Goal: Transaction & Acquisition: Purchase product/service

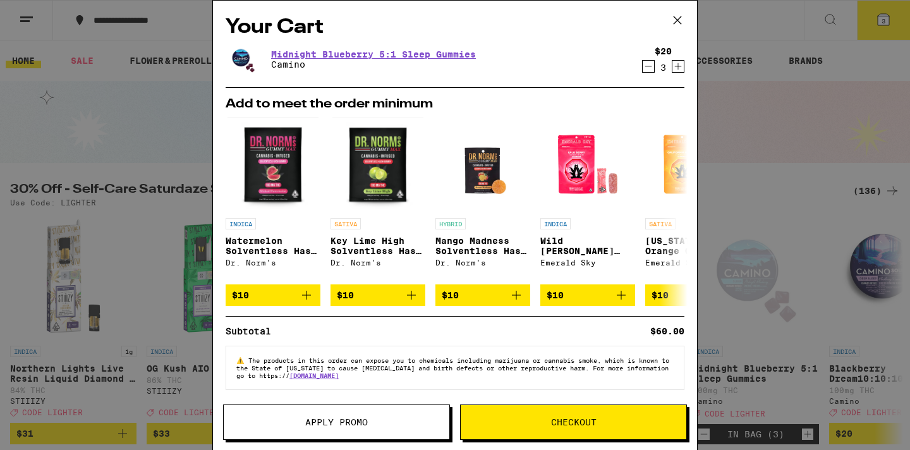
click at [682, 18] on icon at bounding box center [677, 20] width 19 height 19
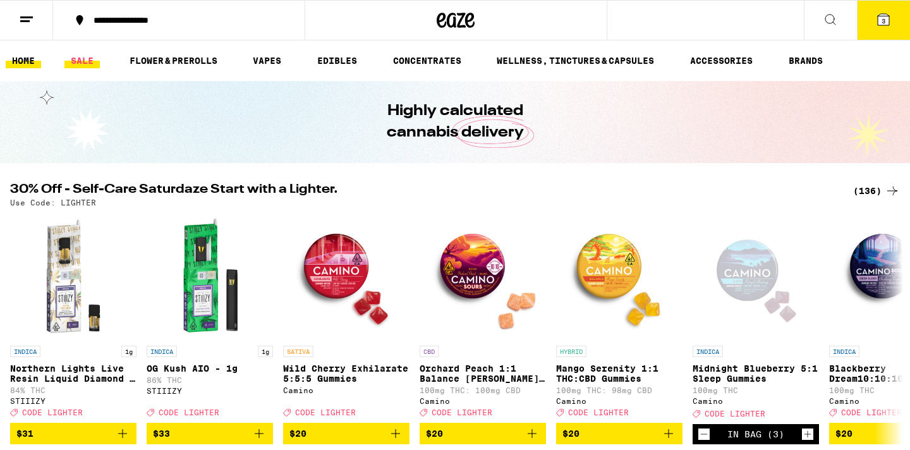
click at [97, 59] on link "SALE" at bounding box center [81, 60] width 35 height 15
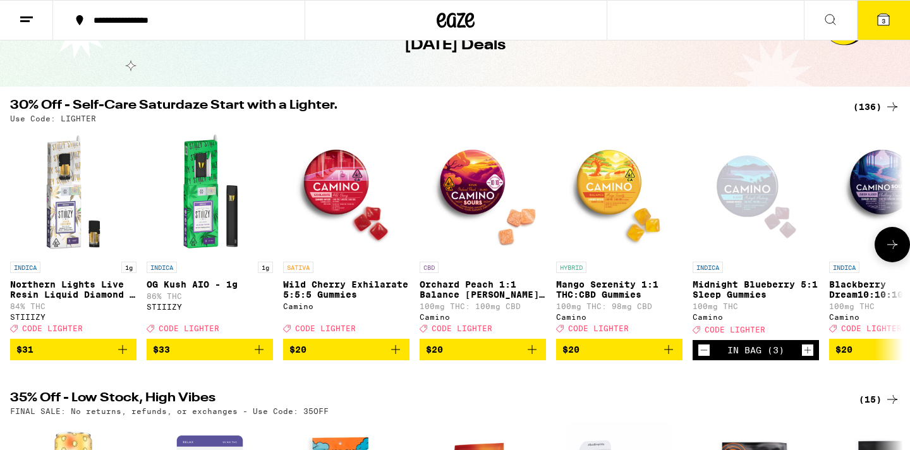
scroll to position [78, 0]
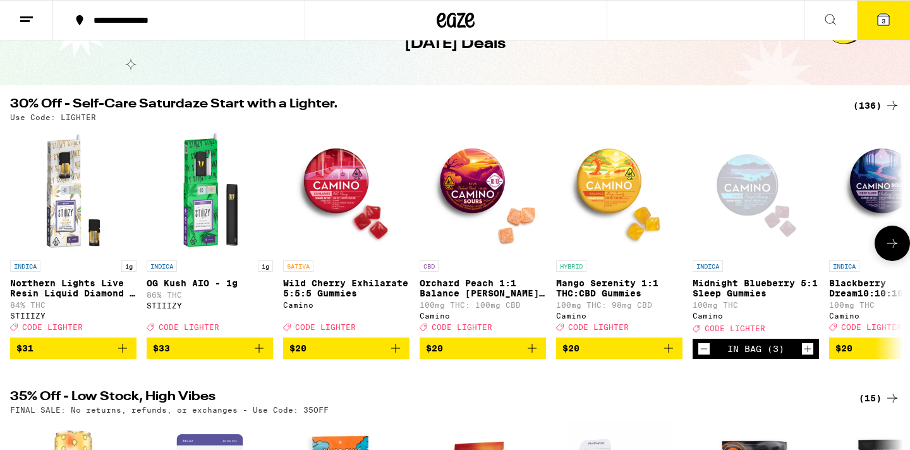
click at [887, 250] on icon at bounding box center [892, 243] width 15 height 15
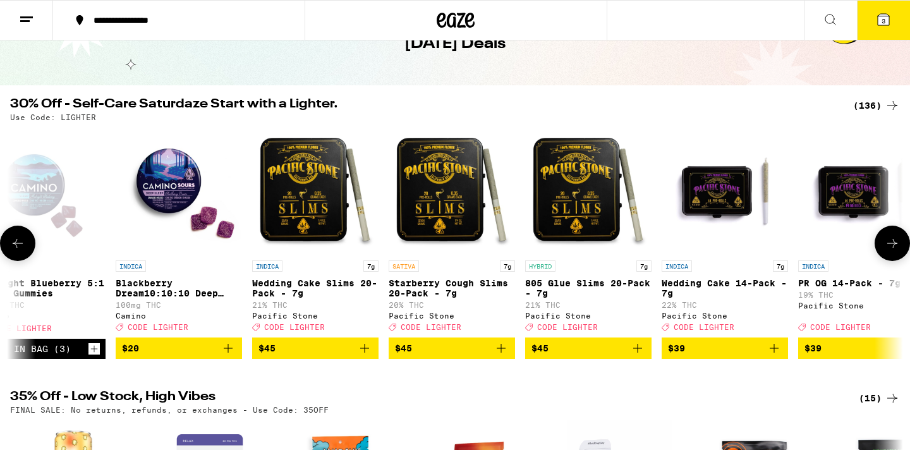
scroll to position [0, 752]
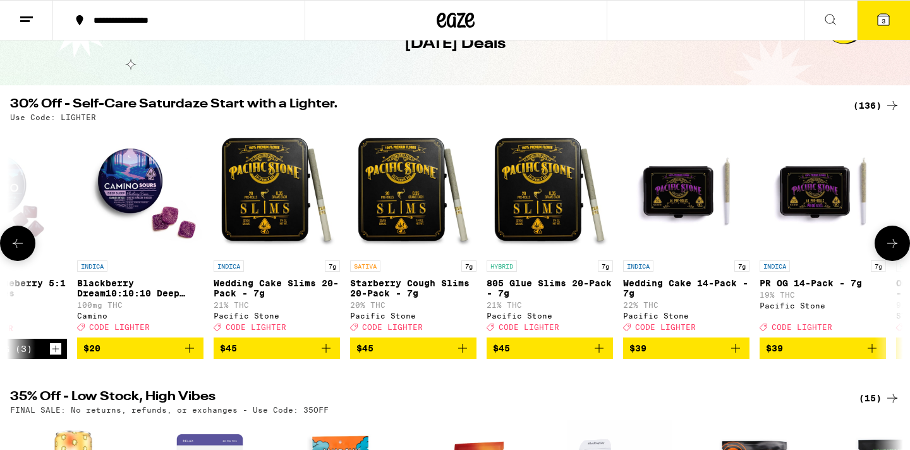
click at [887, 250] on icon at bounding box center [892, 243] width 15 height 15
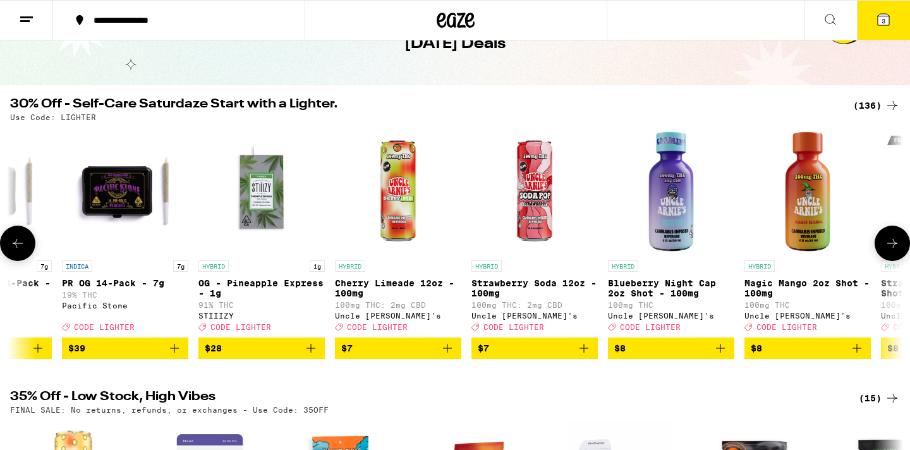
scroll to position [0, 1505]
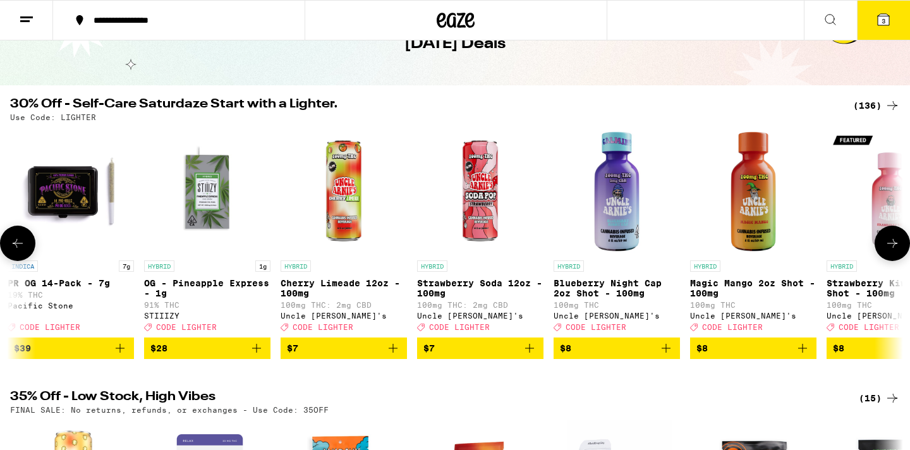
click at [887, 250] on icon at bounding box center [892, 243] width 15 height 15
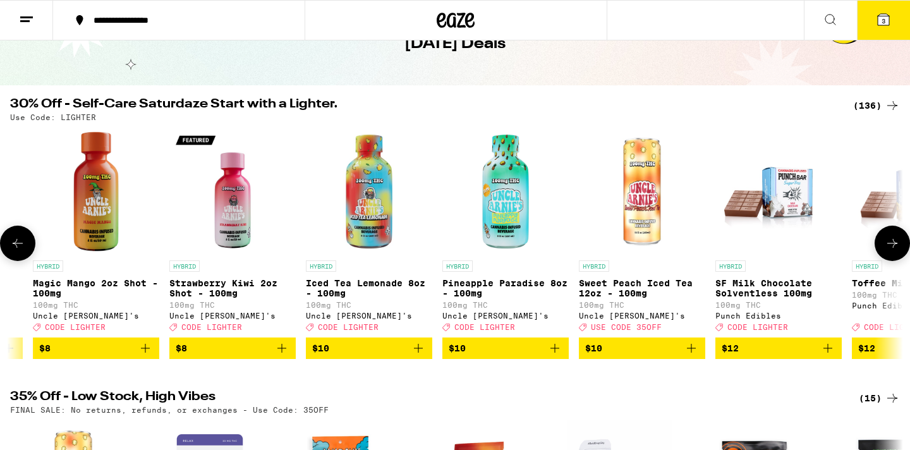
scroll to position [0, 2257]
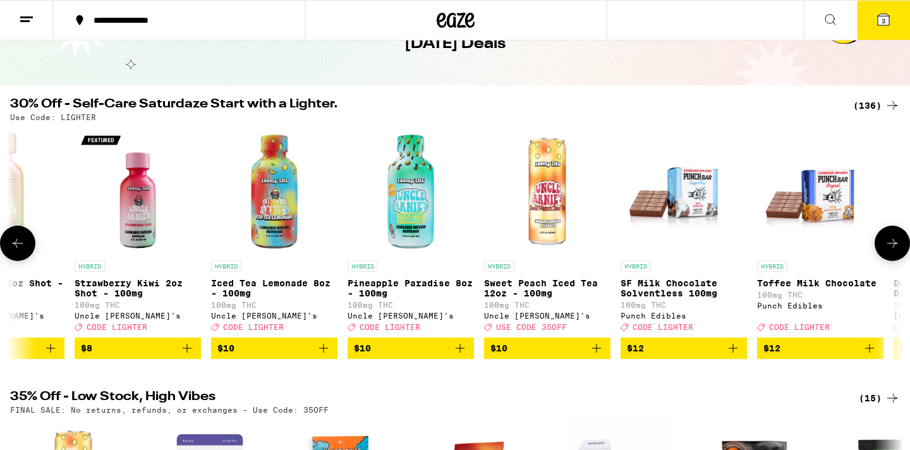
click at [887, 250] on icon at bounding box center [892, 243] width 15 height 15
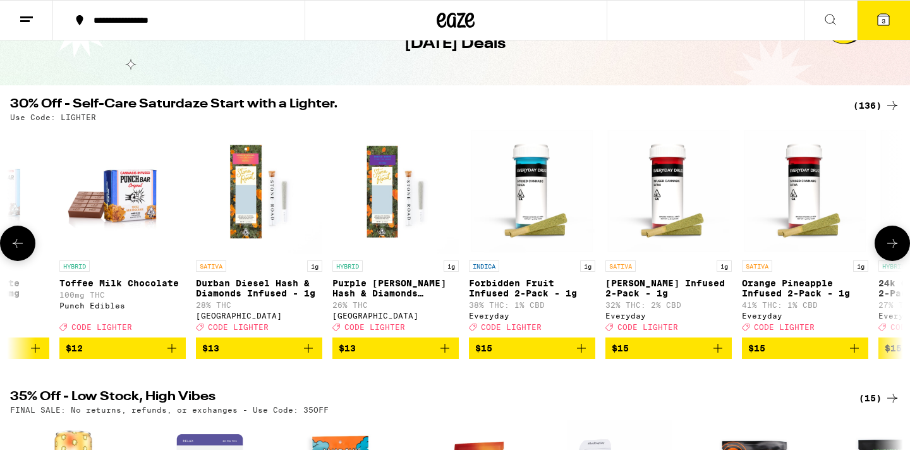
scroll to position [0, 3009]
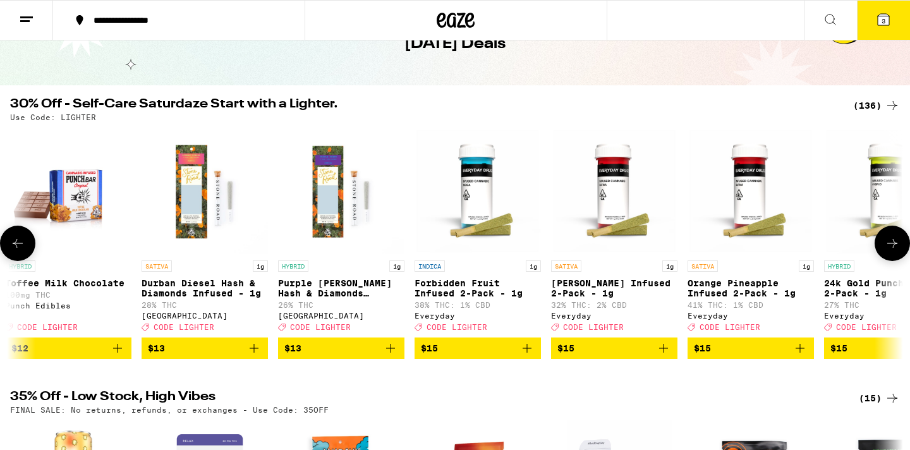
click at [887, 250] on icon at bounding box center [892, 243] width 15 height 15
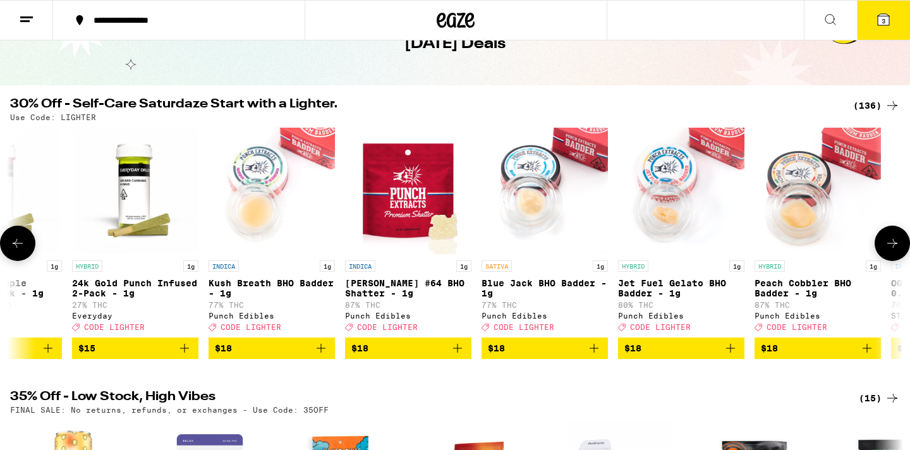
click at [887, 250] on icon at bounding box center [892, 243] width 15 height 15
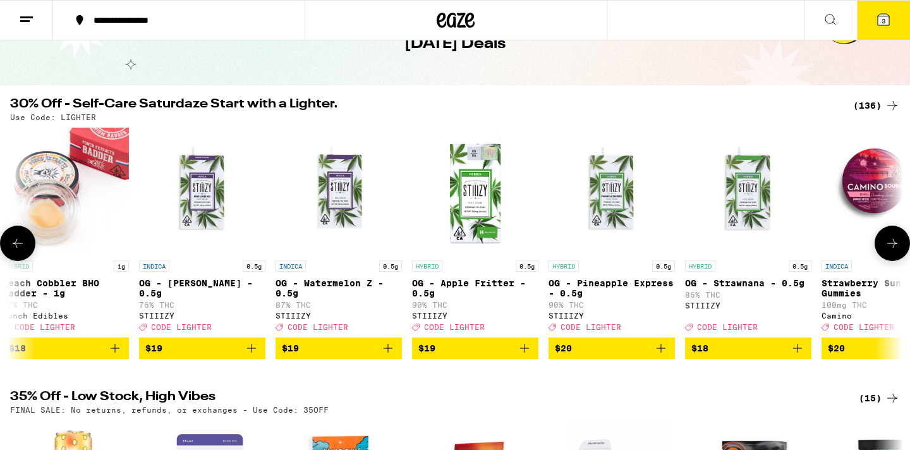
click at [887, 250] on icon at bounding box center [892, 243] width 15 height 15
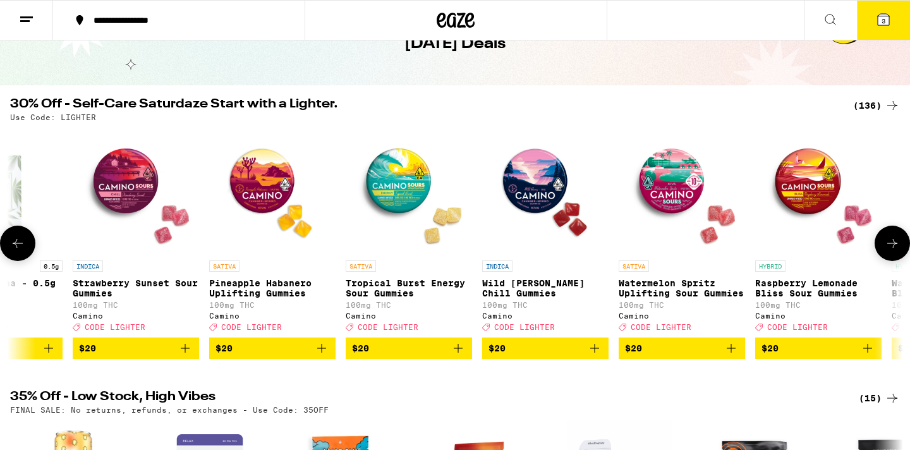
scroll to position [0, 5266]
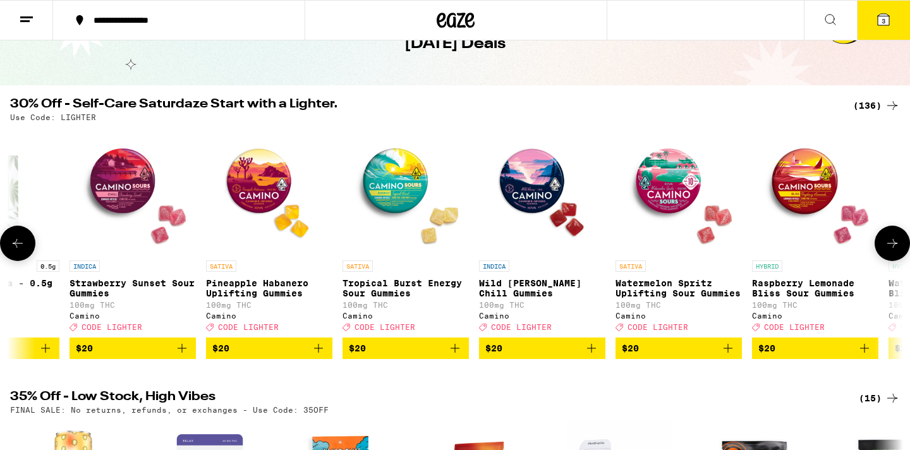
click at [887, 250] on icon at bounding box center [892, 243] width 15 height 15
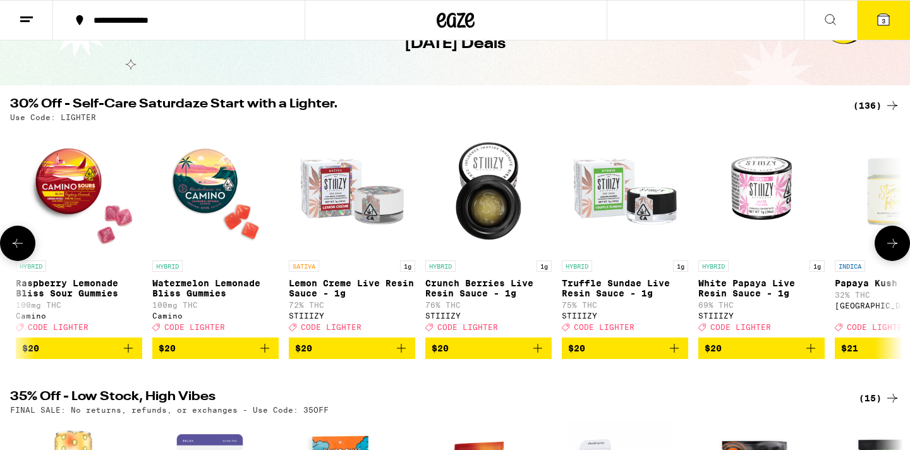
scroll to position [0, 6018]
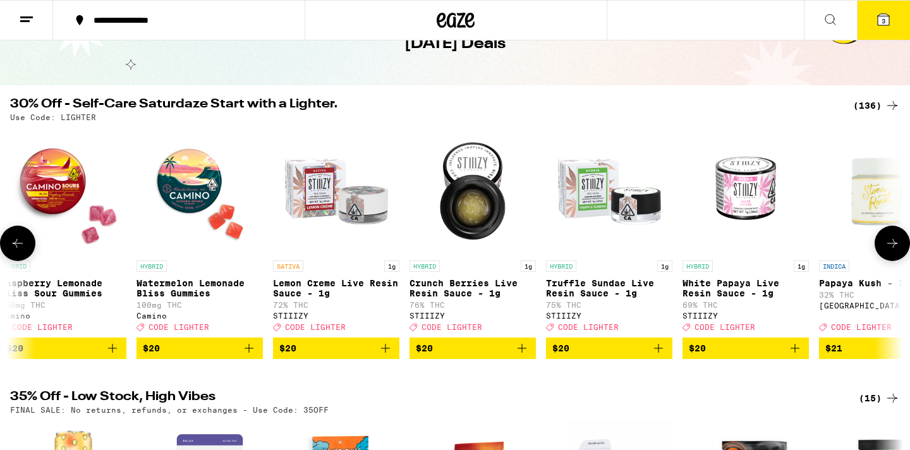
click at [887, 250] on icon at bounding box center [892, 243] width 15 height 15
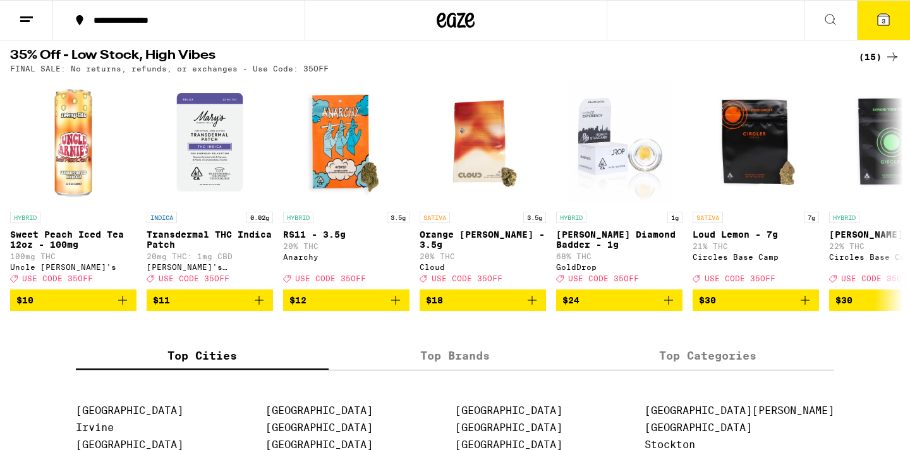
scroll to position [420, 0]
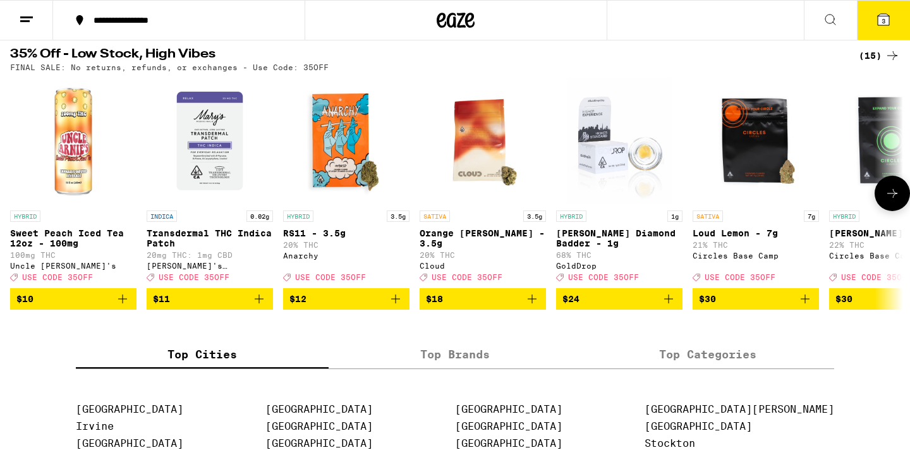
click at [900, 201] on icon at bounding box center [892, 193] width 15 height 15
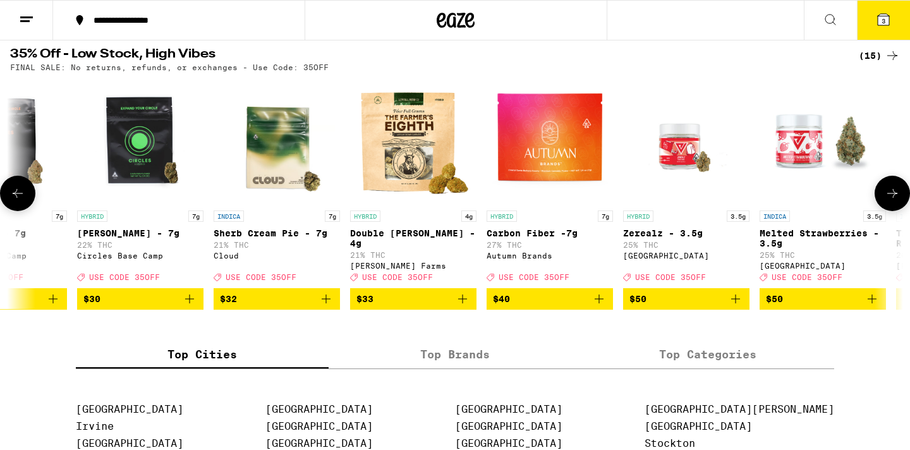
click at [900, 201] on icon at bounding box center [892, 193] width 15 height 15
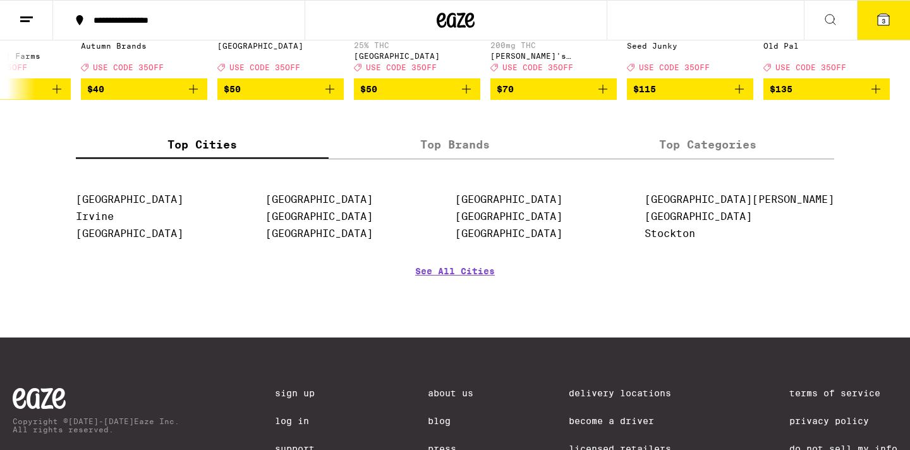
scroll to position [0, 0]
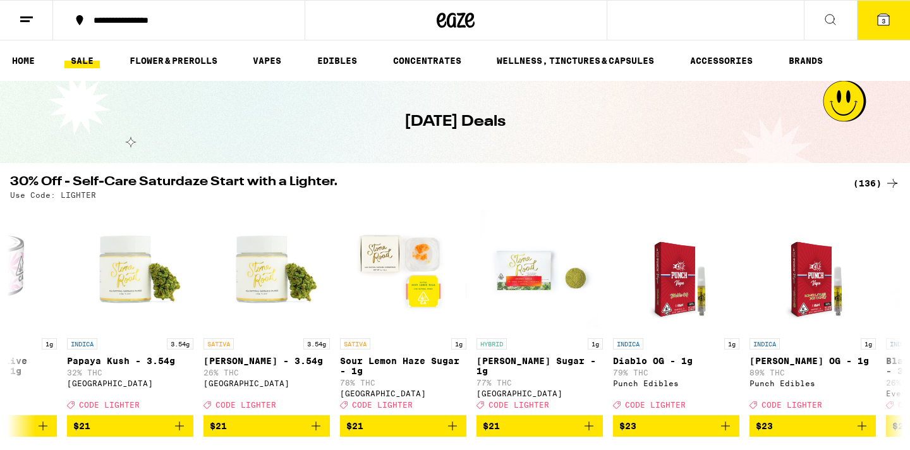
click at [876, 21] on icon at bounding box center [883, 19] width 15 height 15
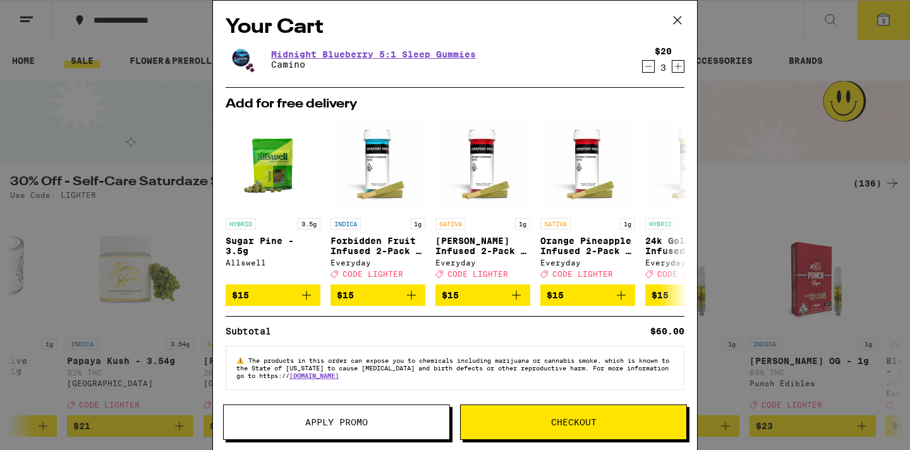
click at [367, 424] on span "Apply Promo" at bounding box center [336, 422] width 63 height 9
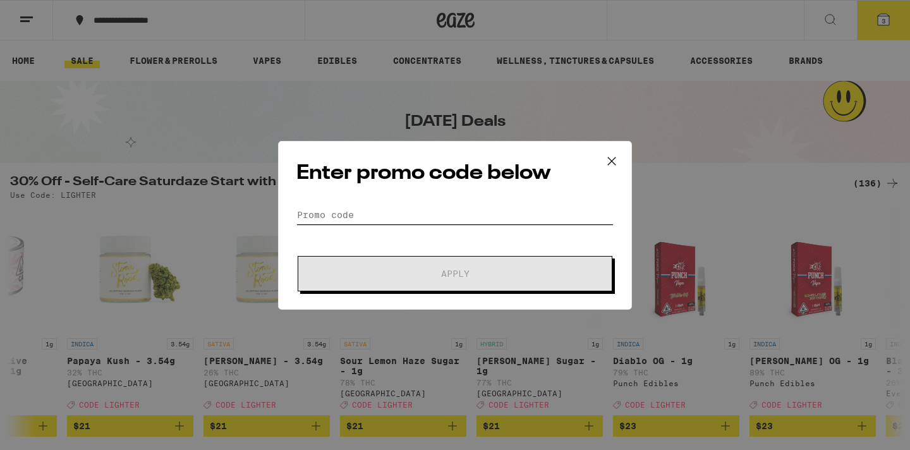
click at [353, 216] on input "Promo Code" at bounding box center [454, 214] width 317 height 19
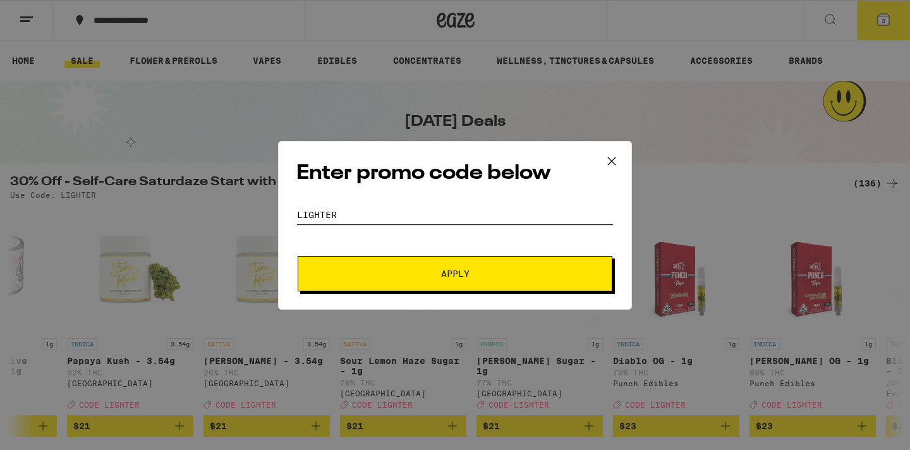
type input "lighter"
click at [369, 269] on span "Apply" at bounding box center [455, 273] width 228 height 9
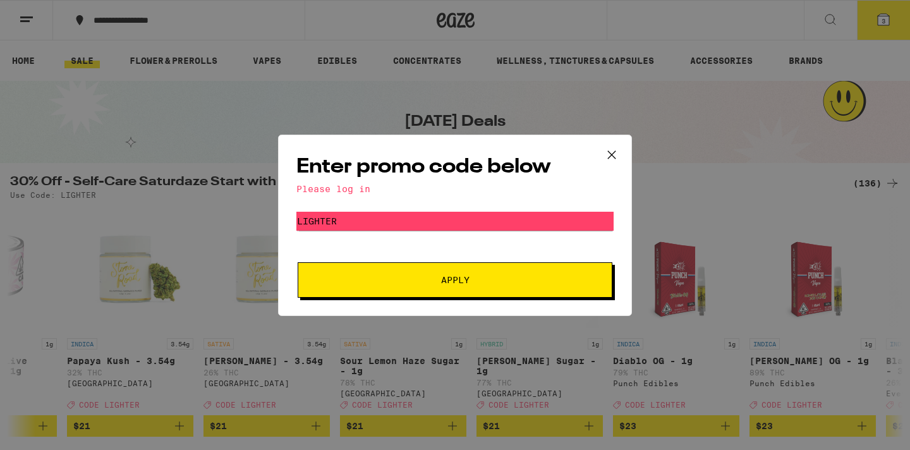
click at [492, 293] on button "Apply" at bounding box center [455, 279] width 315 height 35
click at [509, 283] on span "Apply" at bounding box center [455, 280] width 228 height 9
click at [615, 158] on icon at bounding box center [611, 154] width 19 height 19
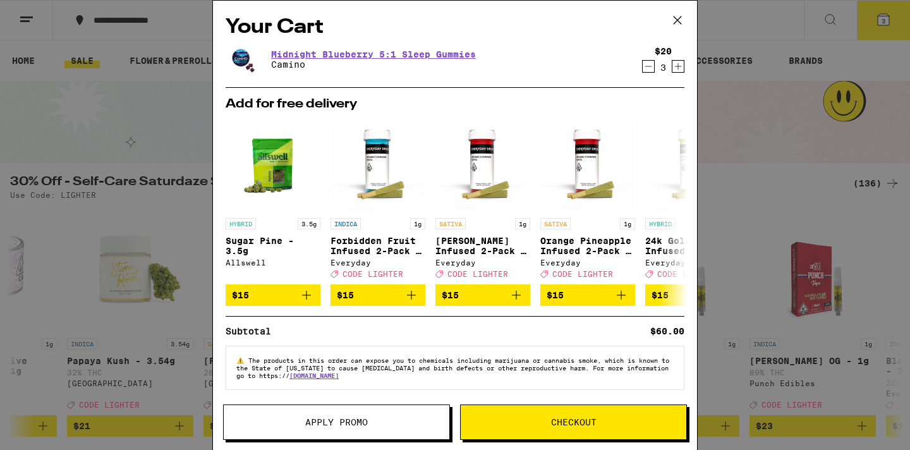
click at [677, 18] on icon at bounding box center [677, 20] width 19 height 19
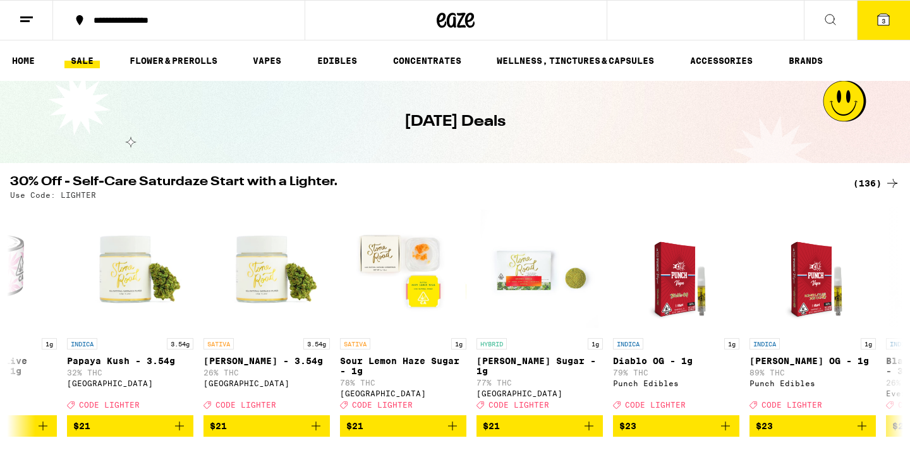
click at [884, 27] on button "3" at bounding box center [883, 20] width 53 height 39
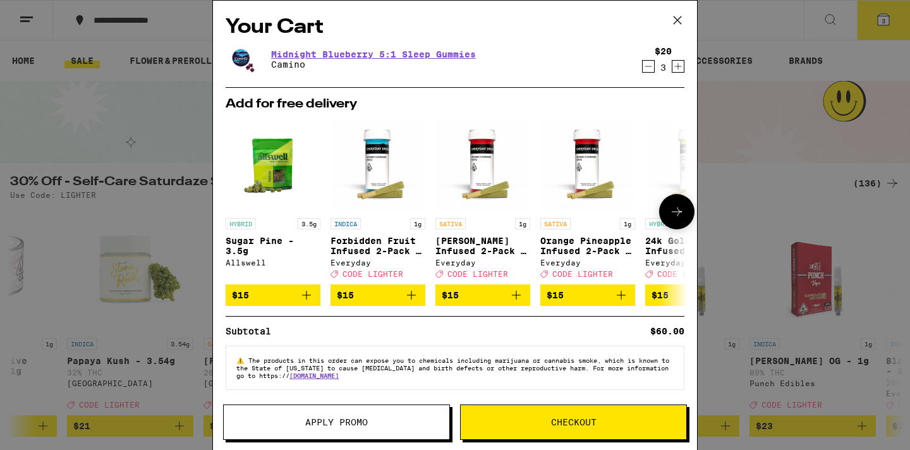
click at [683, 209] on icon at bounding box center [676, 211] width 15 height 15
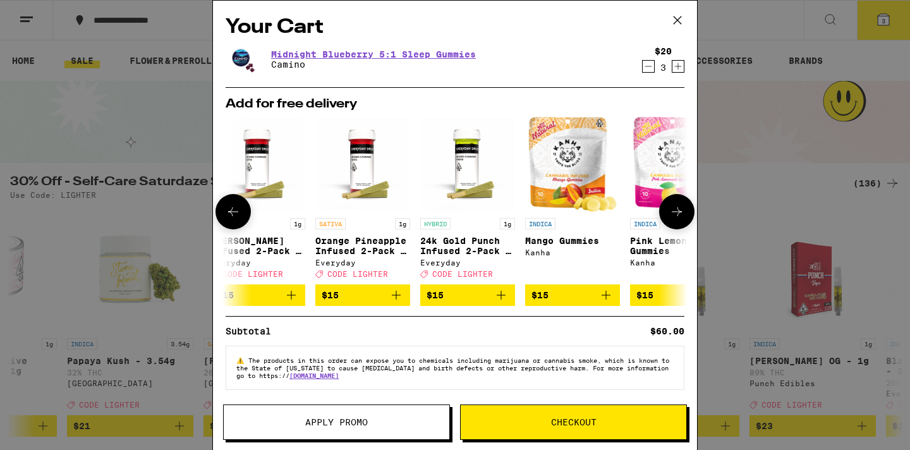
scroll to position [0, 321]
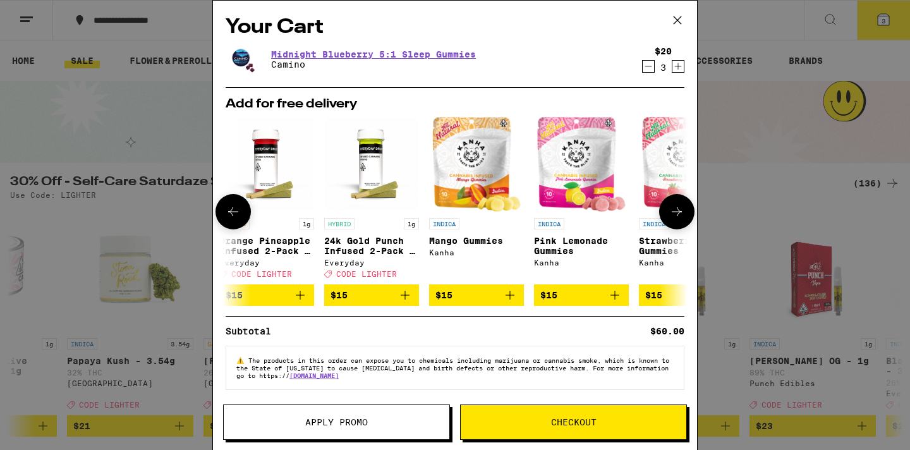
click at [683, 209] on icon at bounding box center [676, 211] width 15 height 15
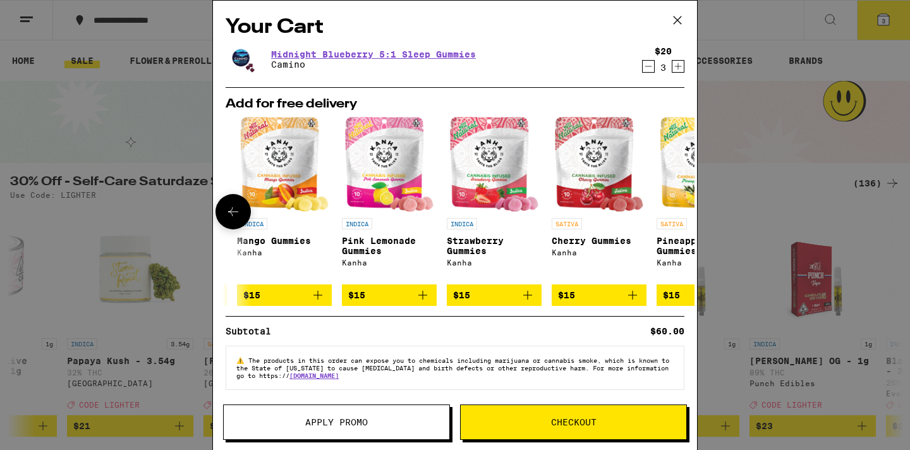
scroll to position [0, 590]
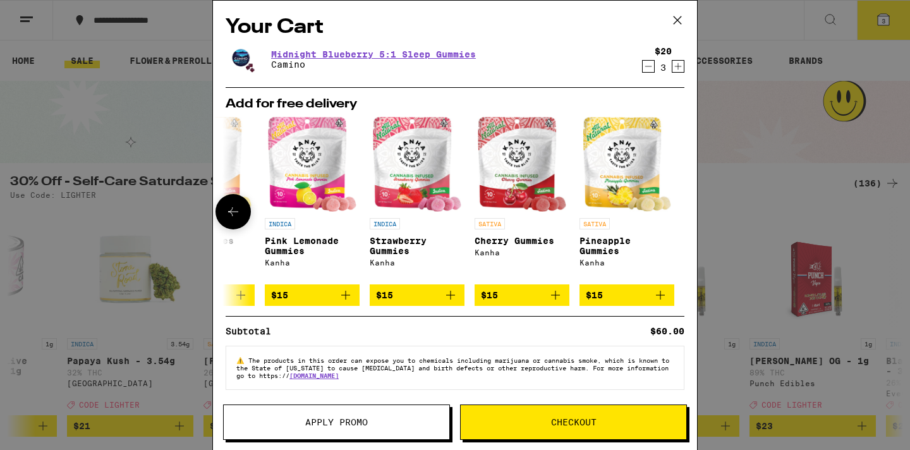
click at [236, 213] on icon at bounding box center [233, 211] width 15 height 15
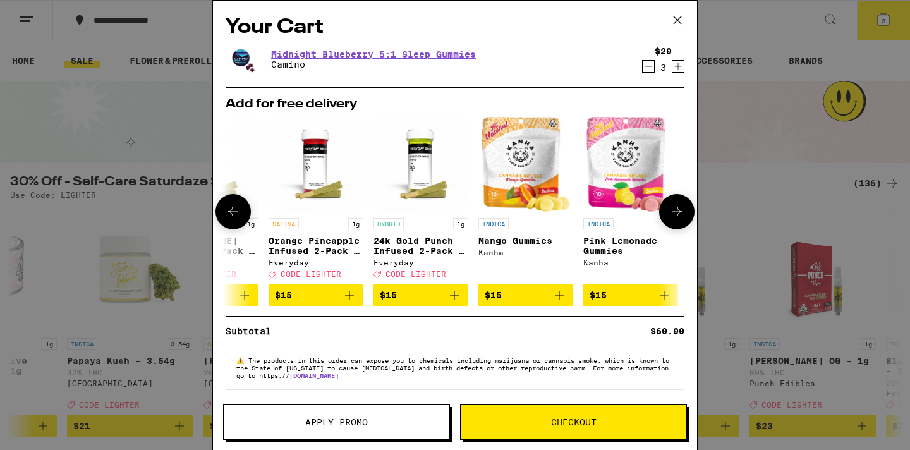
scroll to position [0, 269]
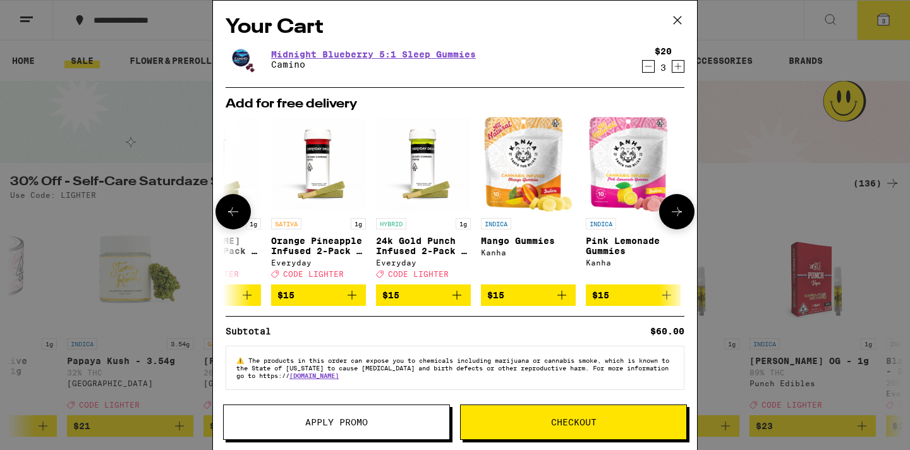
click at [682, 214] on icon at bounding box center [677, 211] width 10 height 9
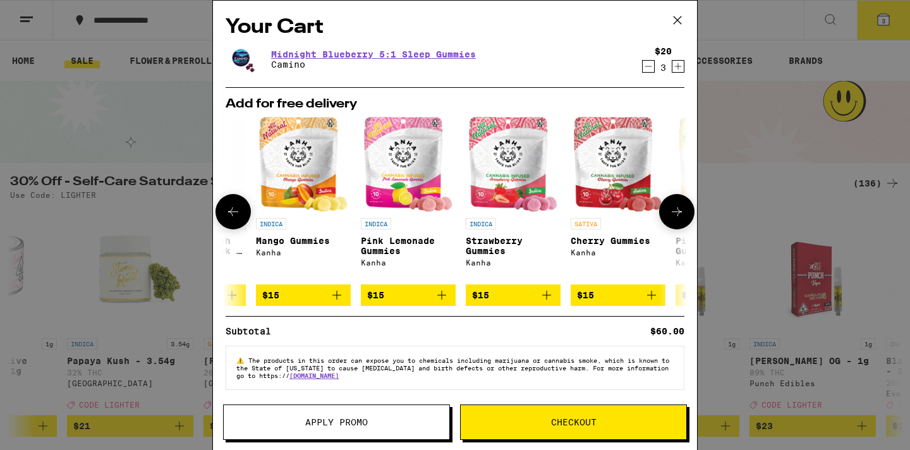
scroll to position [0, 590]
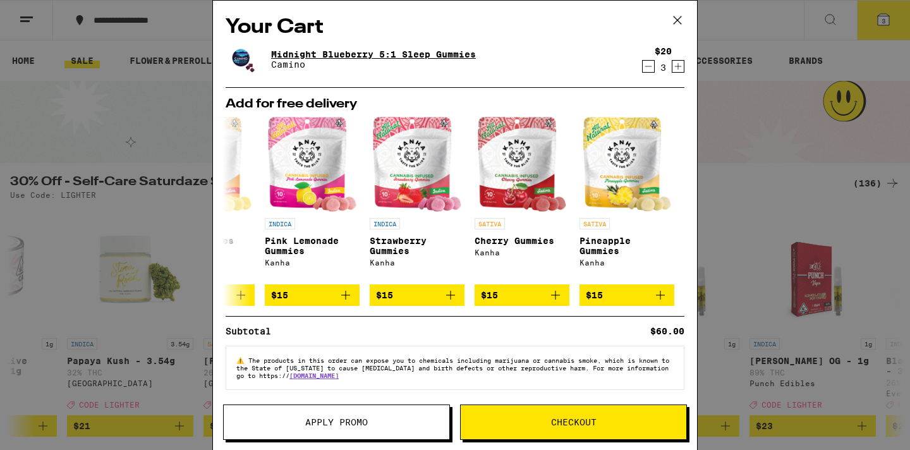
click at [384, 49] on link "Midnight Blueberry 5:1 Sleep Gummies" at bounding box center [373, 54] width 205 height 10
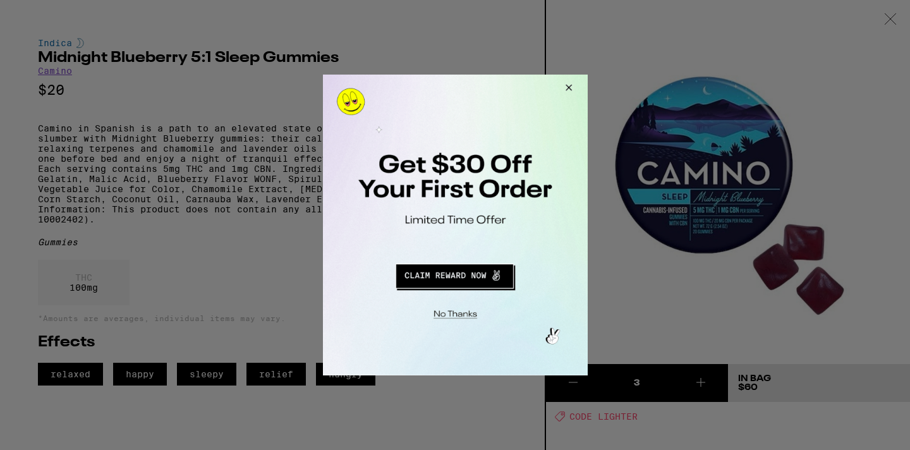
click at [462, 275] on button "Redirect to URL" at bounding box center [454, 274] width 220 height 30
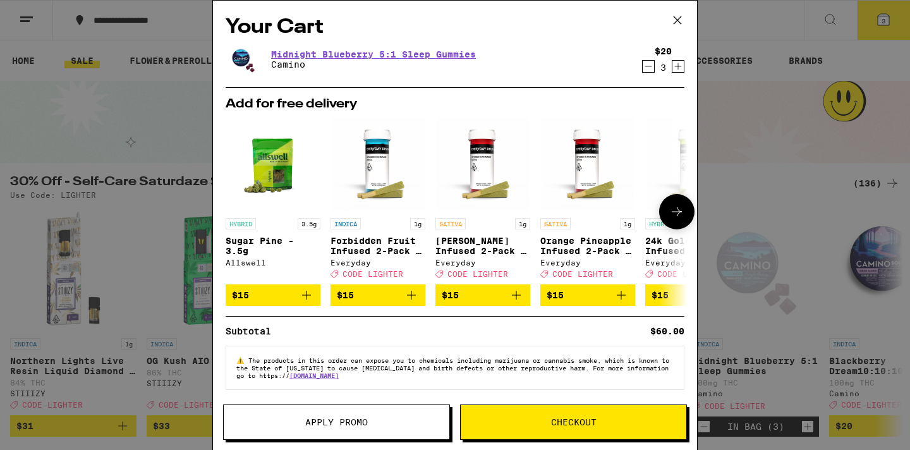
click at [681, 211] on icon at bounding box center [676, 211] width 15 height 15
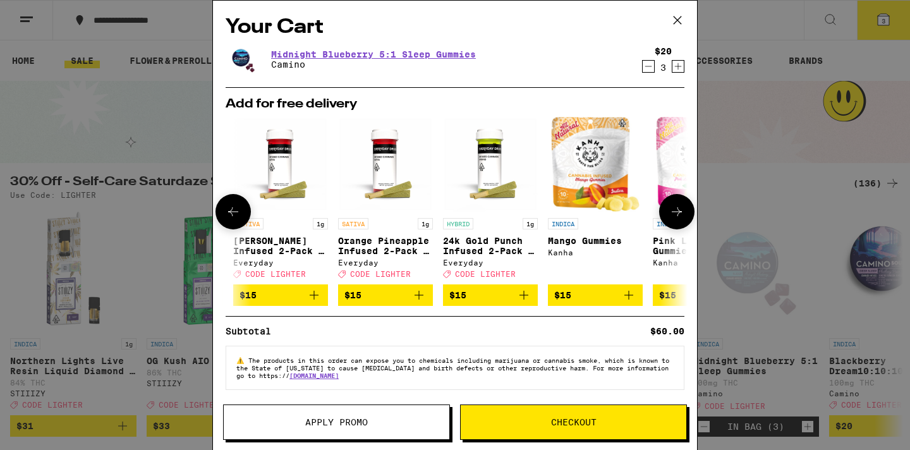
scroll to position [0, 321]
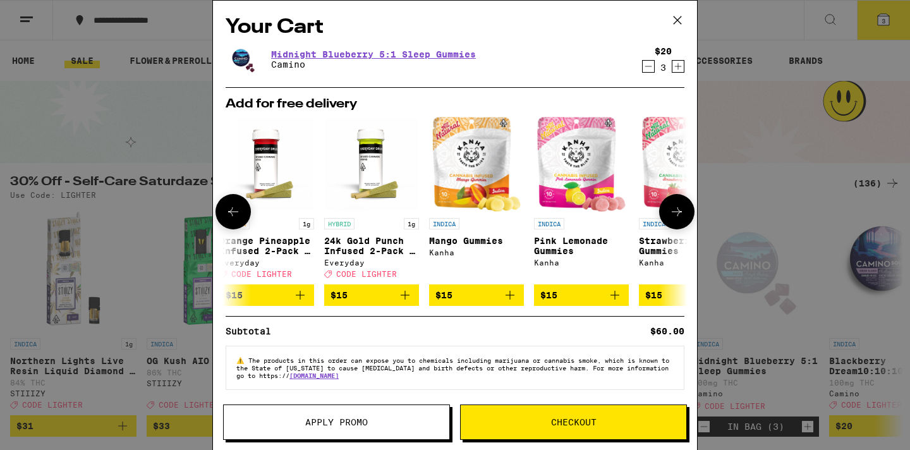
click at [681, 211] on icon at bounding box center [676, 211] width 15 height 15
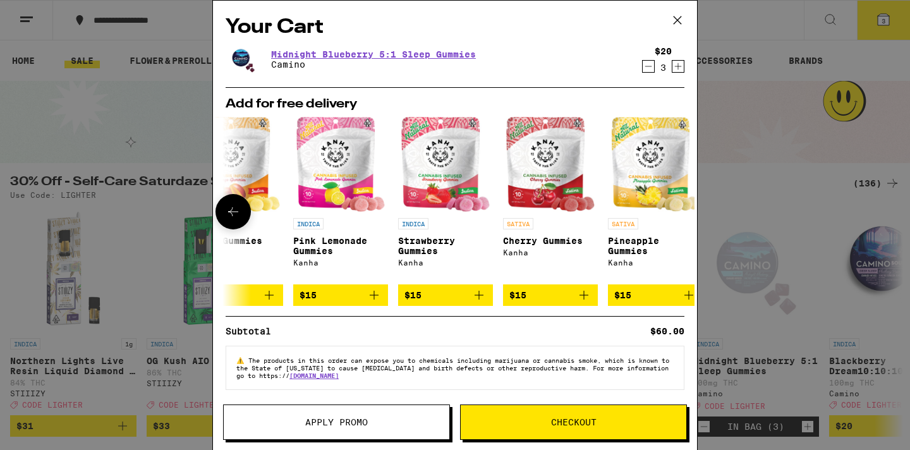
scroll to position [0, 590]
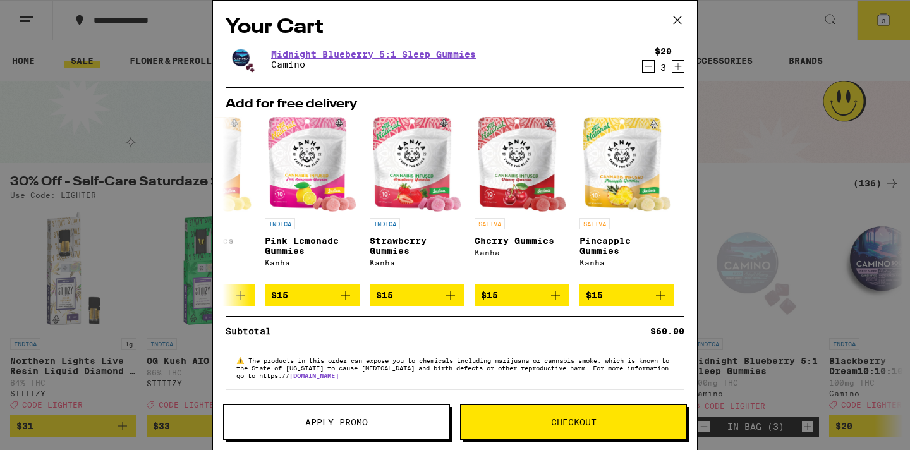
click at [681, 18] on icon at bounding box center [677, 20] width 19 height 19
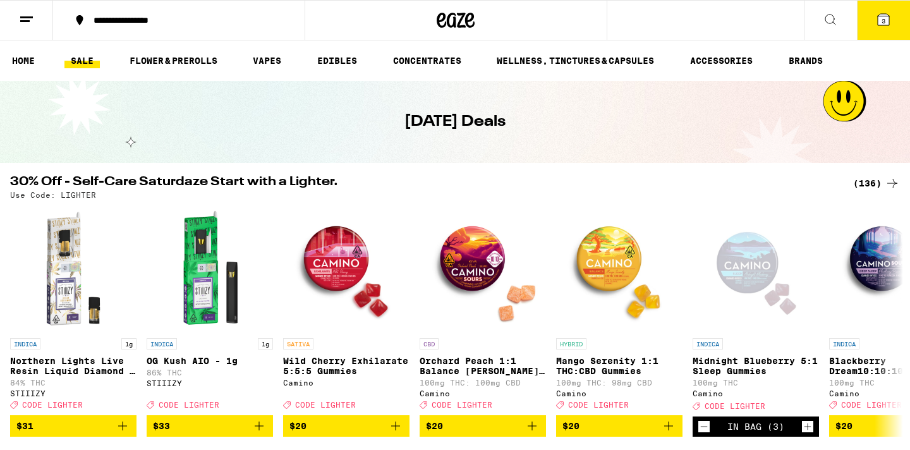
click at [439, 21] on icon at bounding box center [441, 20] width 9 height 15
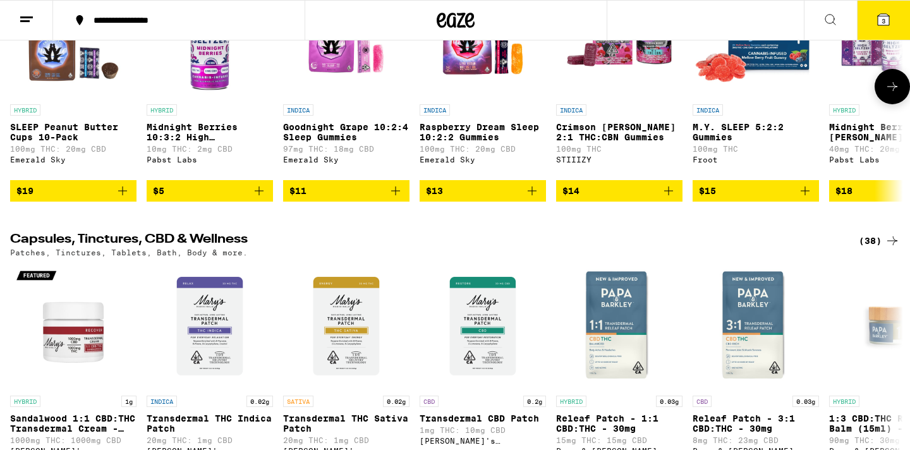
scroll to position [3690, 0]
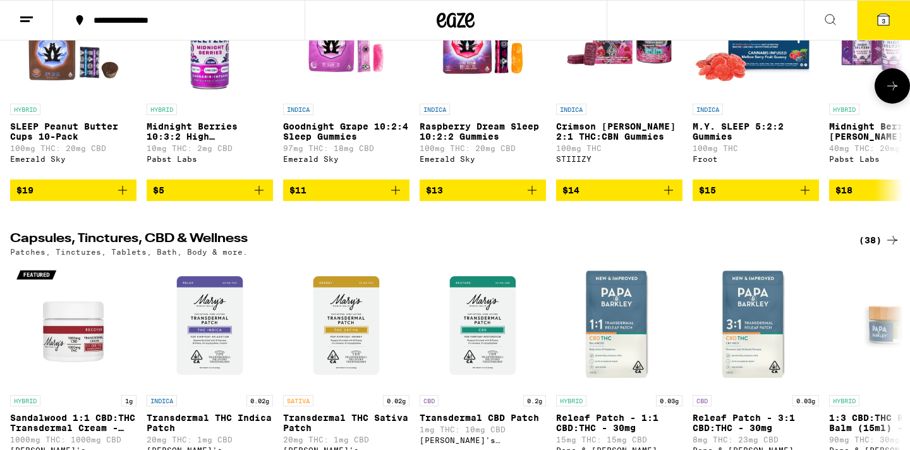
click at [895, 90] on icon at bounding box center [893, 86] width 10 height 9
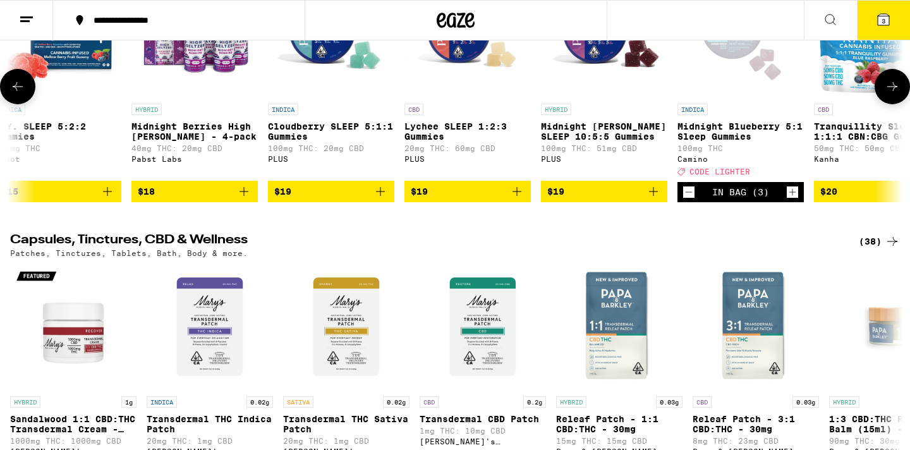
scroll to position [0, 752]
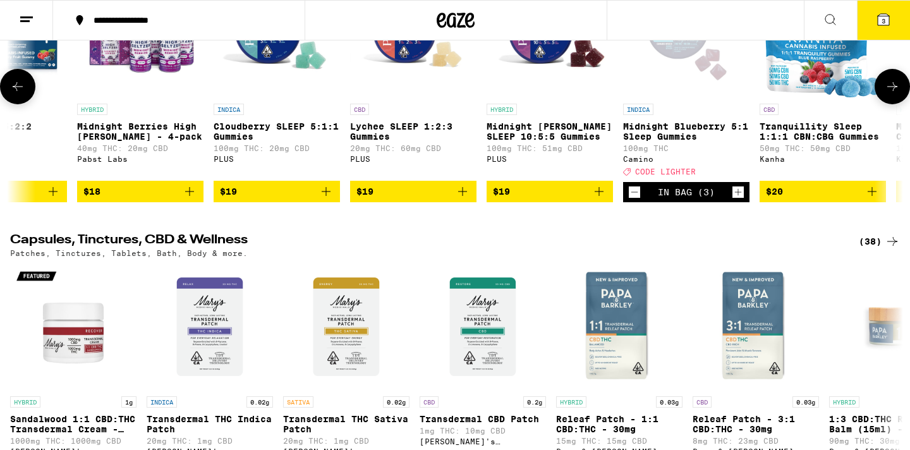
click at [895, 91] on icon at bounding box center [893, 86] width 10 height 9
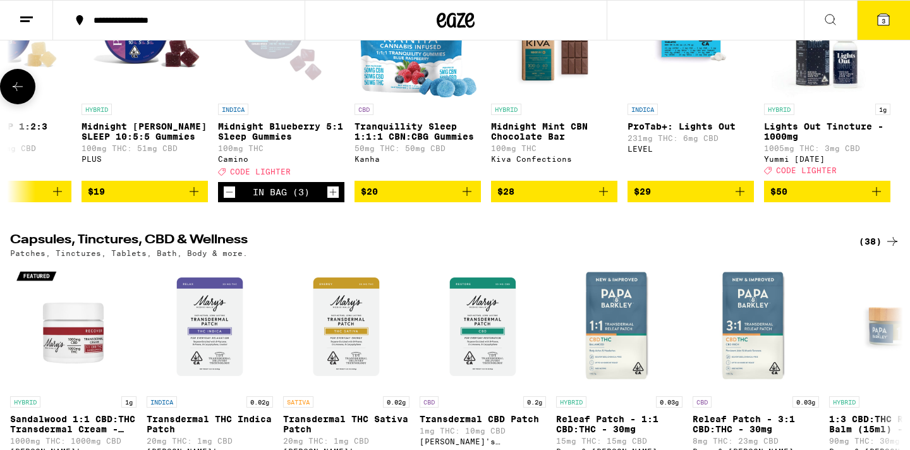
scroll to position [0, 1158]
click at [23, 94] on icon at bounding box center [17, 86] width 15 height 15
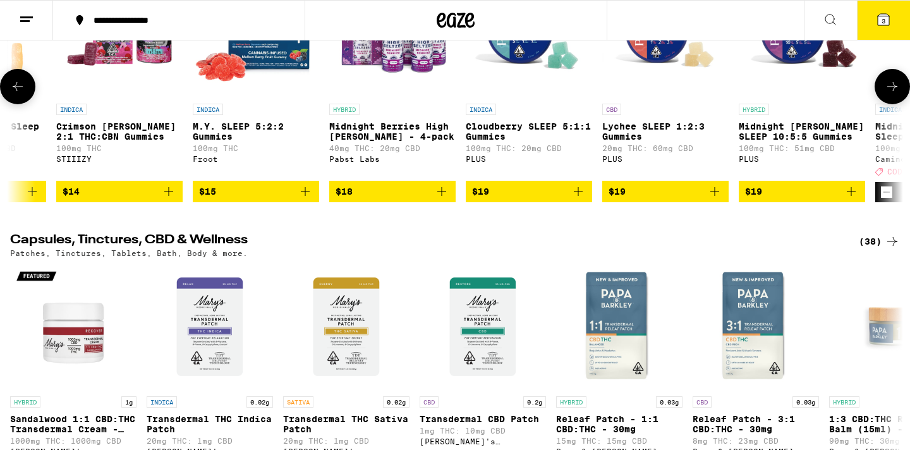
scroll to position [0, 406]
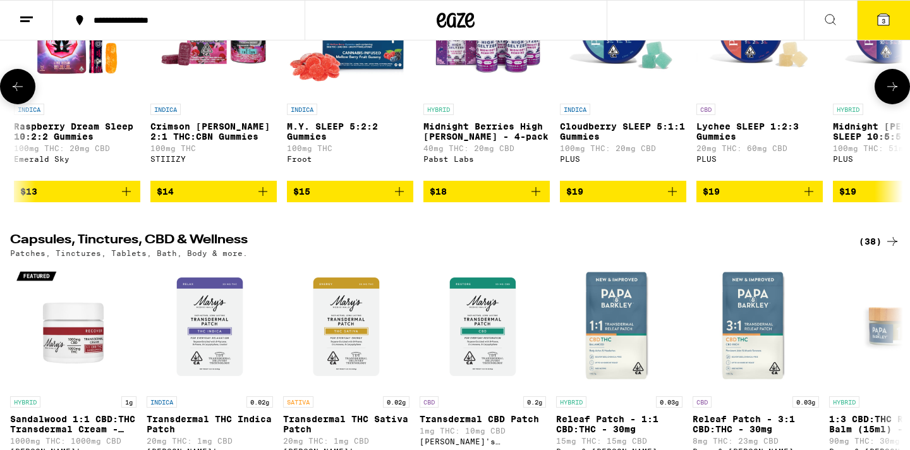
click at [895, 94] on icon at bounding box center [892, 86] width 15 height 15
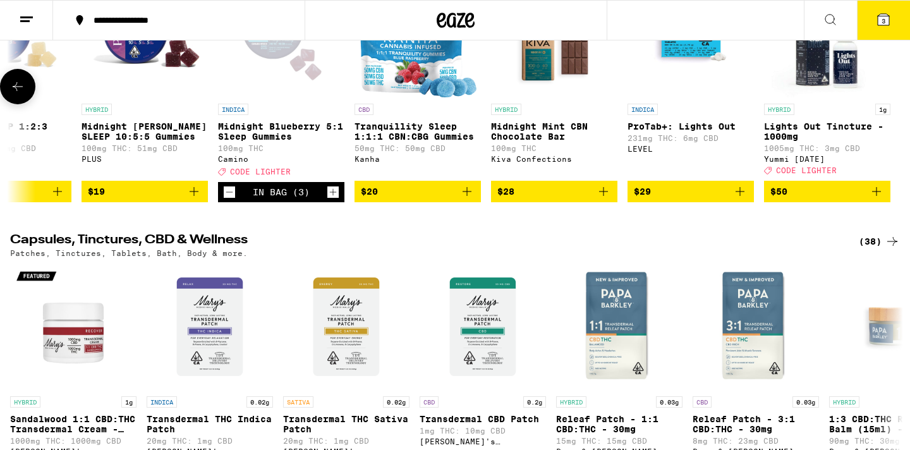
scroll to position [0, 1158]
click at [15, 94] on icon at bounding box center [17, 86] width 15 height 15
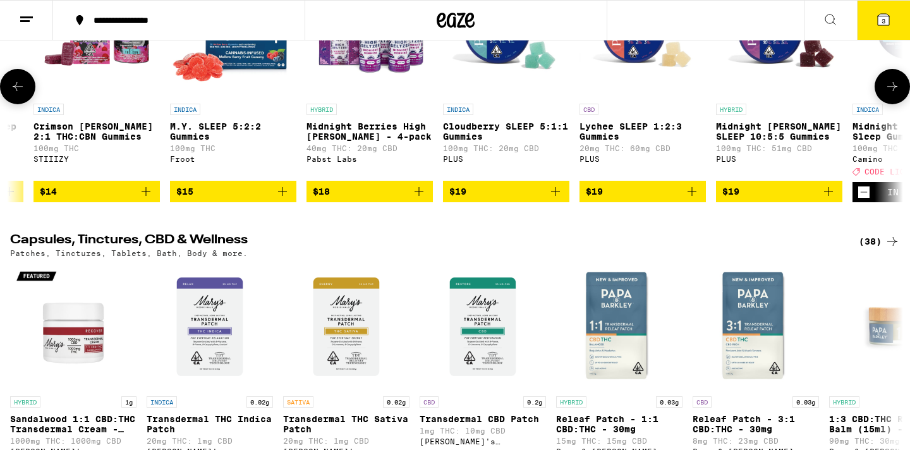
scroll to position [0, 406]
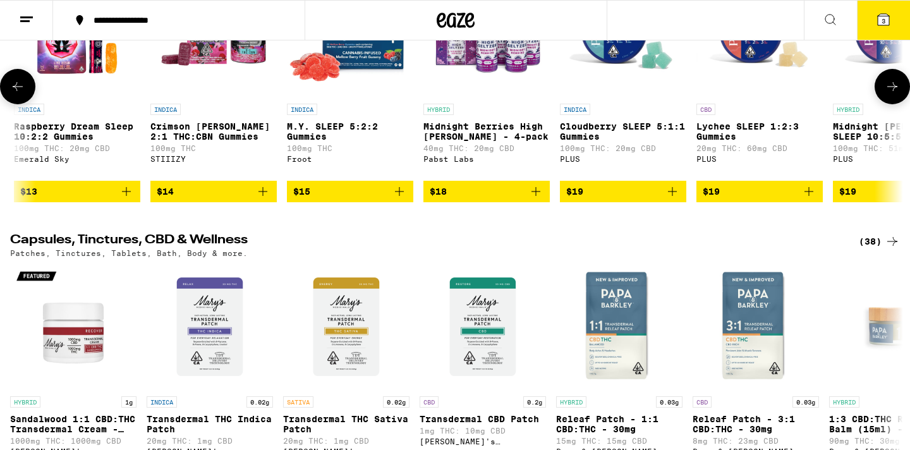
click at [15, 94] on icon at bounding box center [17, 86] width 15 height 15
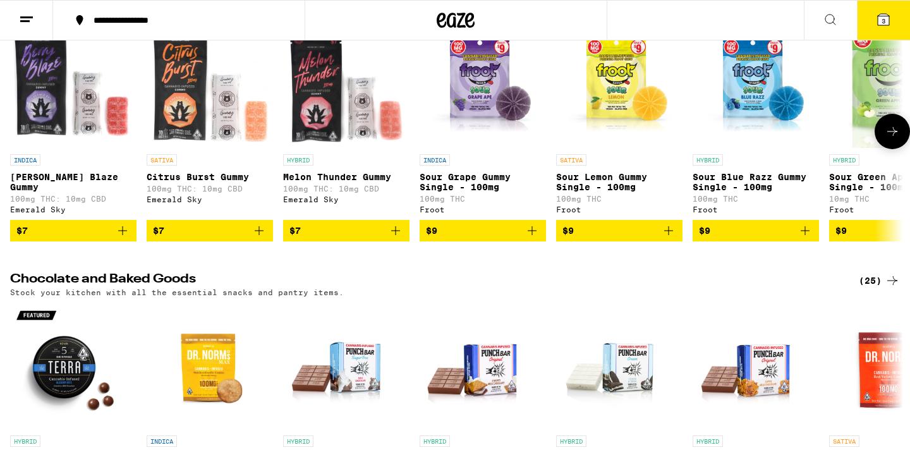
scroll to position [2771, 0]
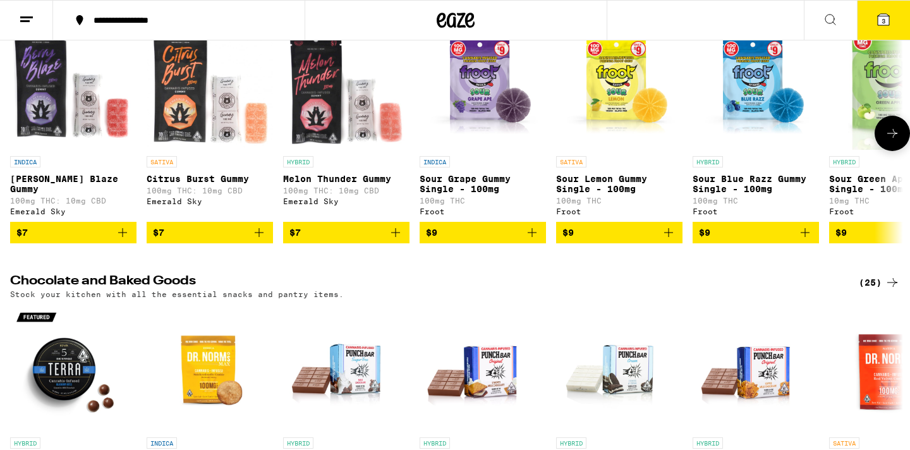
click at [897, 141] on icon at bounding box center [892, 133] width 15 height 15
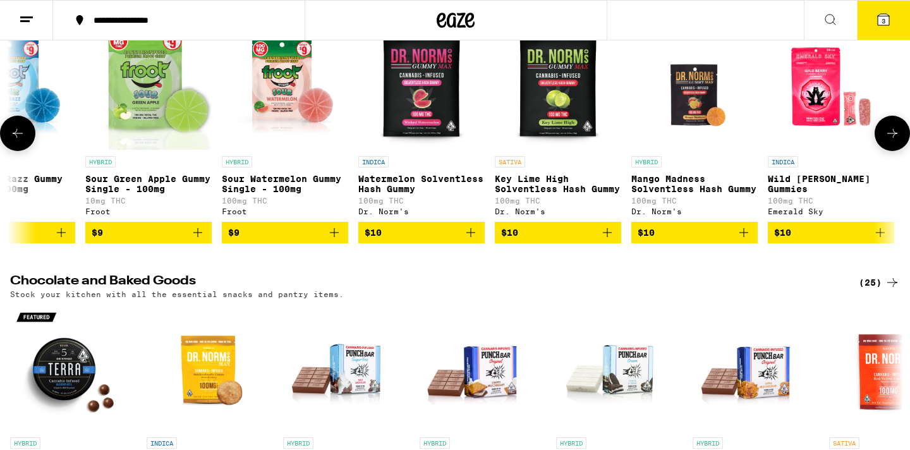
scroll to position [0, 752]
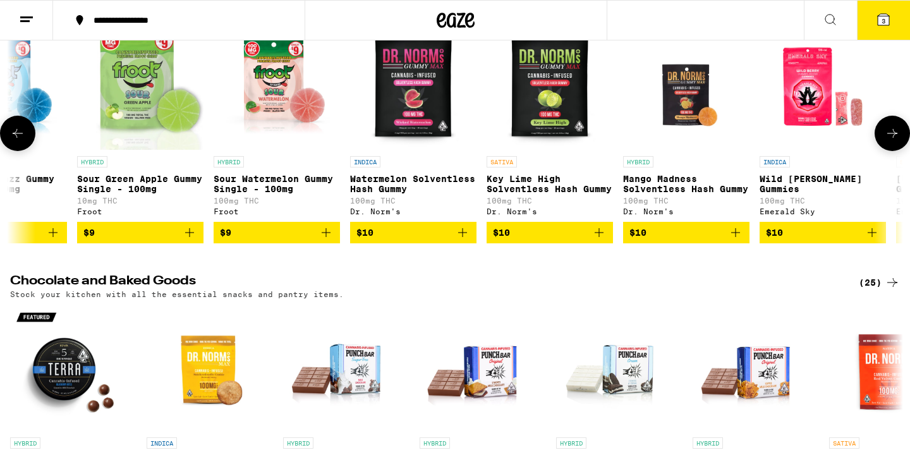
click at [898, 141] on icon at bounding box center [892, 133] width 15 height 15
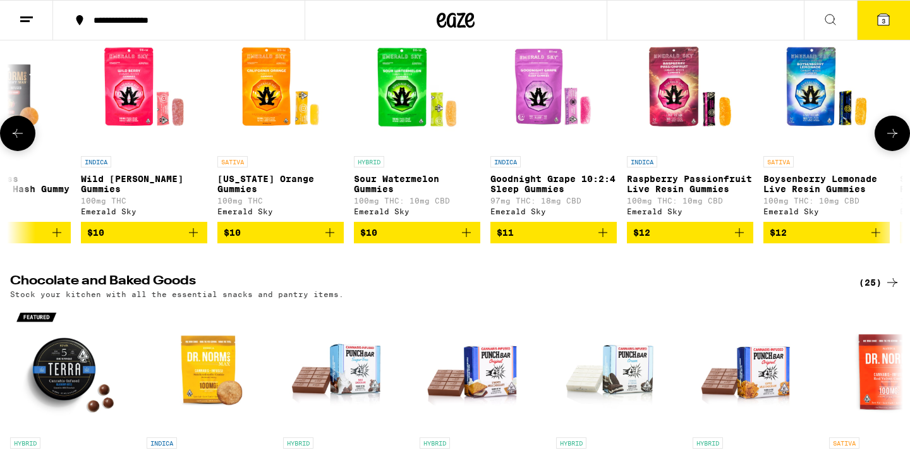
scroll to position [0, 1505]
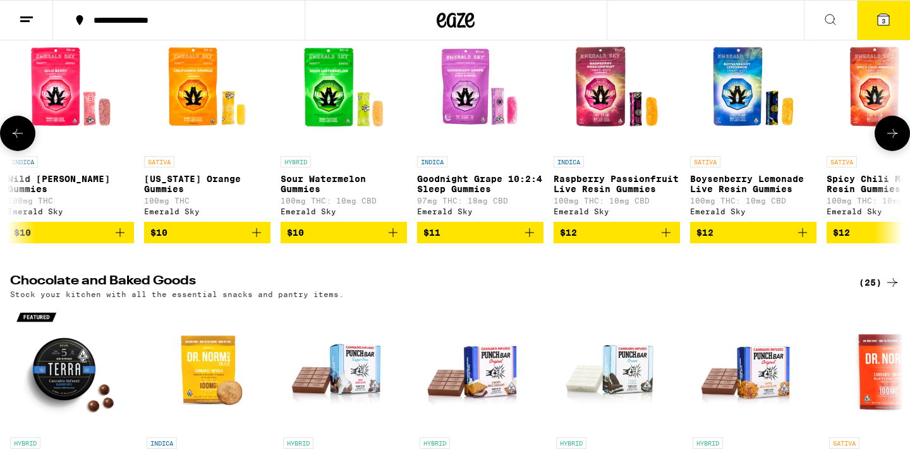
click at [898, 141] on icon at bounding box center [892, 133] width 15 height 15
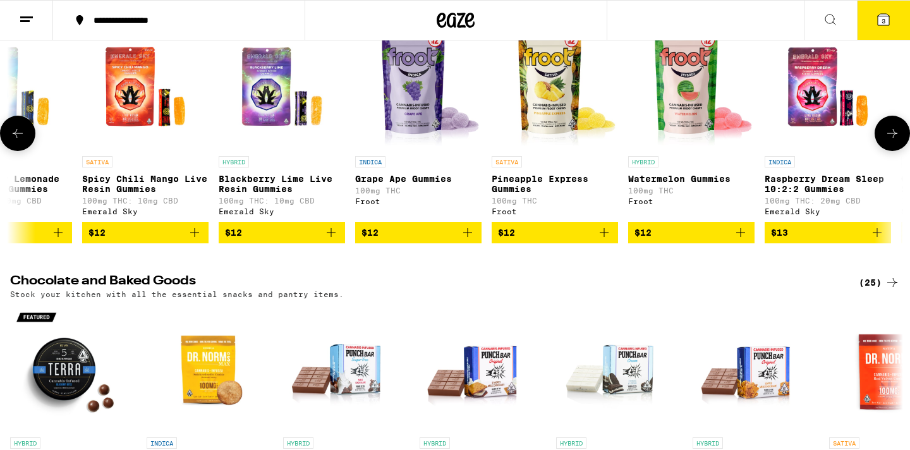
scroll to position [0, 2257]
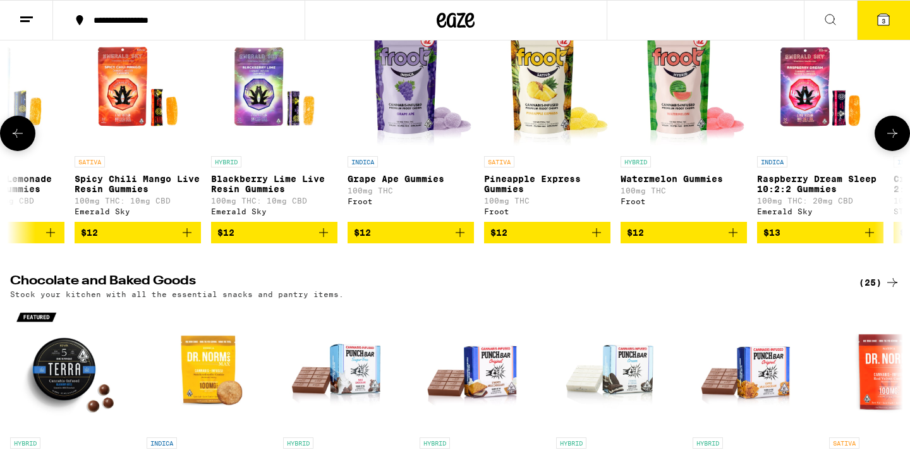
click at [898, 141] on icon at bounding box center [892, 133] width 15 height 15
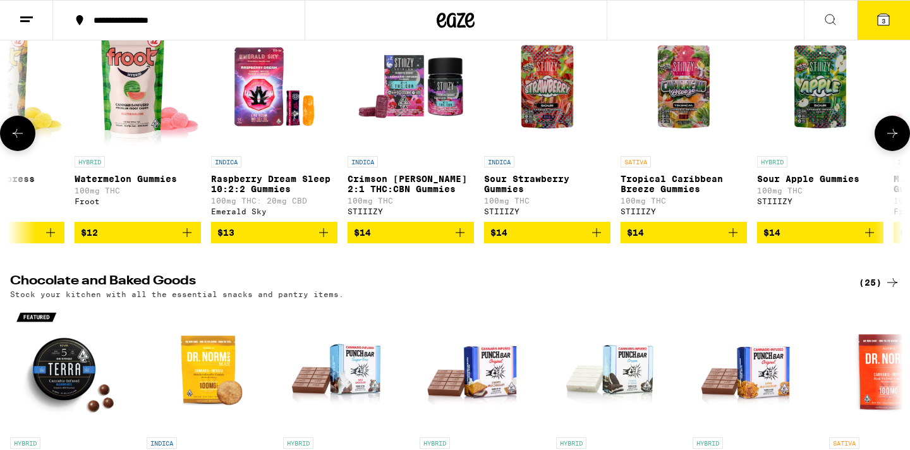
scroll to position [0, 3009]
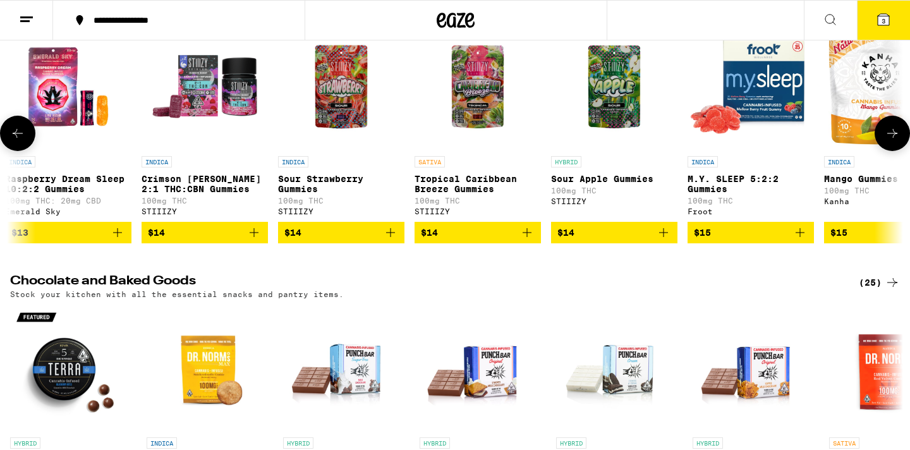
click at [898, 141] on icon at bounding box center [892, 133] width 15 height 15
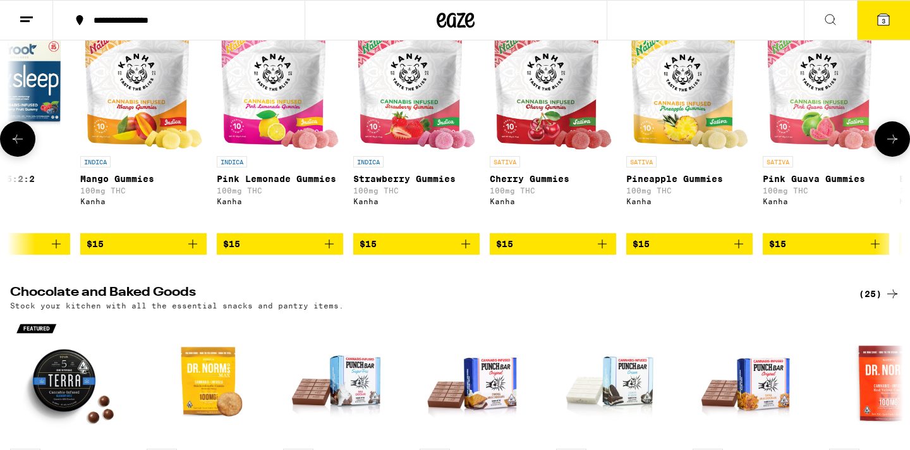
scroll to position [0, 3762]
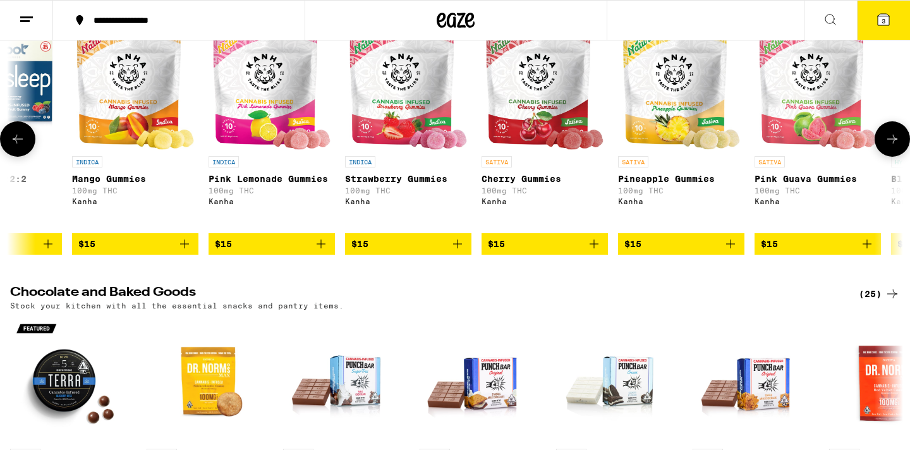
click at [898, 147] on icon at bounding box center [892, 138] width 15 height 15
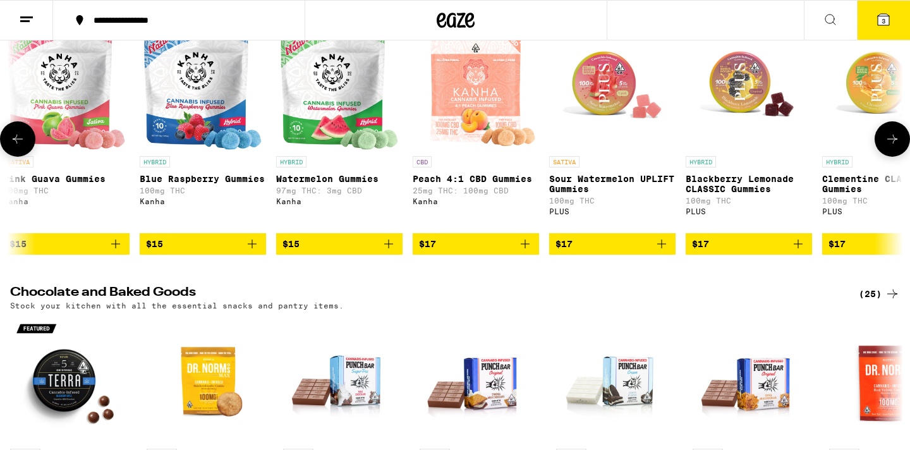
scroll to position [0, 4514]
click at [899, 147] on icon at bounding box center [892, 138] width 15 height 15
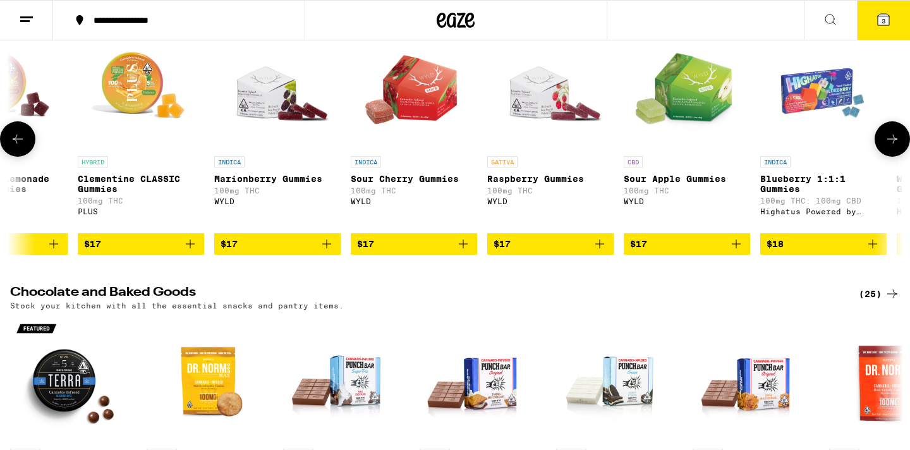
scroll to position [0, 5266]
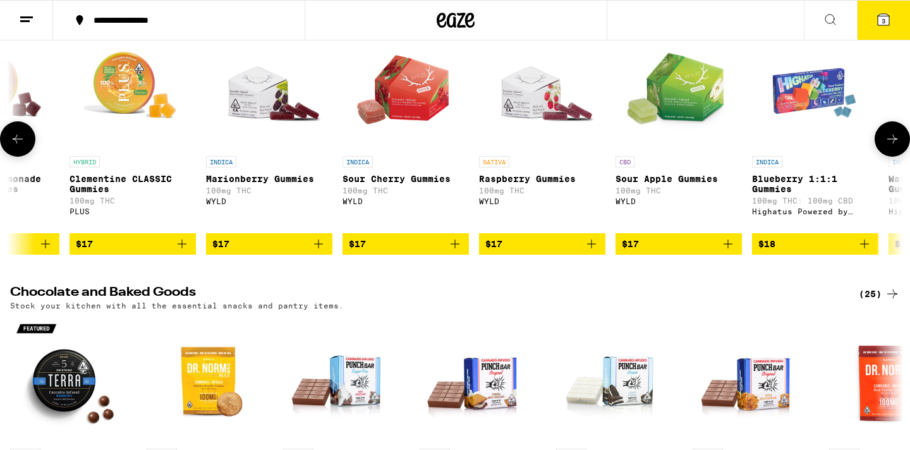
click at [278, 150] on img "Open page for Marionberry Gummies from WYLD" at bounding box center [269, 86] width 126 height 126
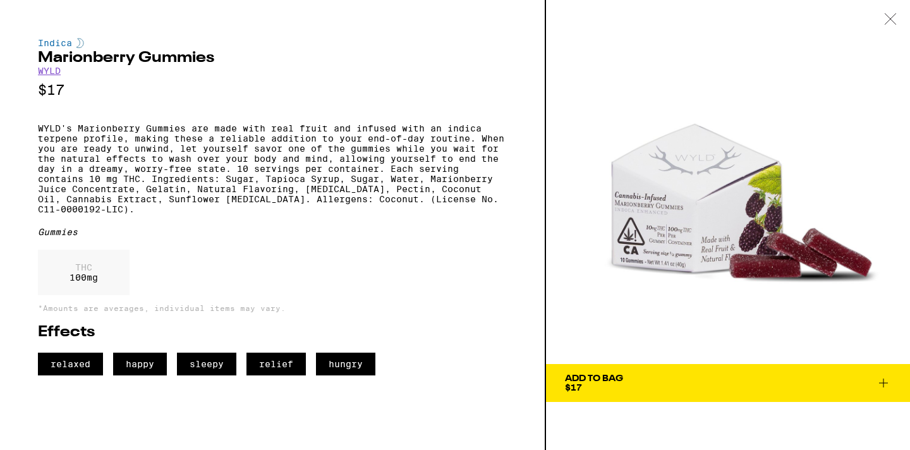
click at [599, 377] on div "Add To Bag" at bounding box center [594, 378] width 58 height 9
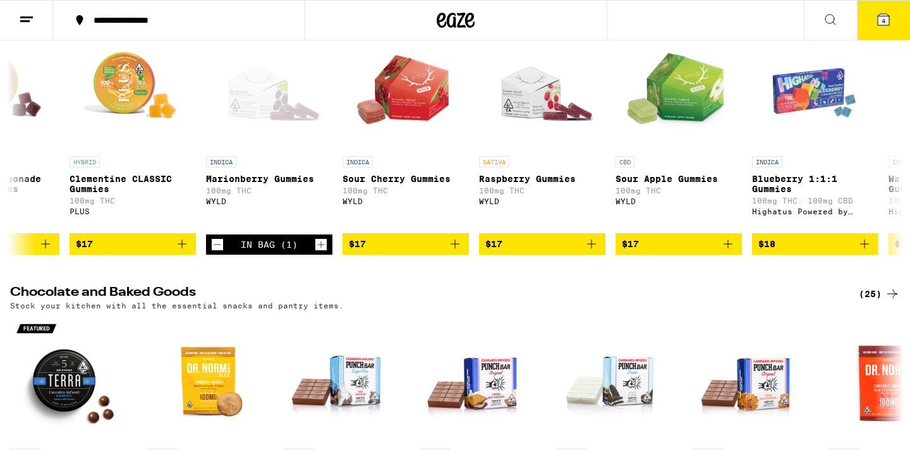
click at [879, 20] on icon at bounding box center [883, 19] width 11 height 11
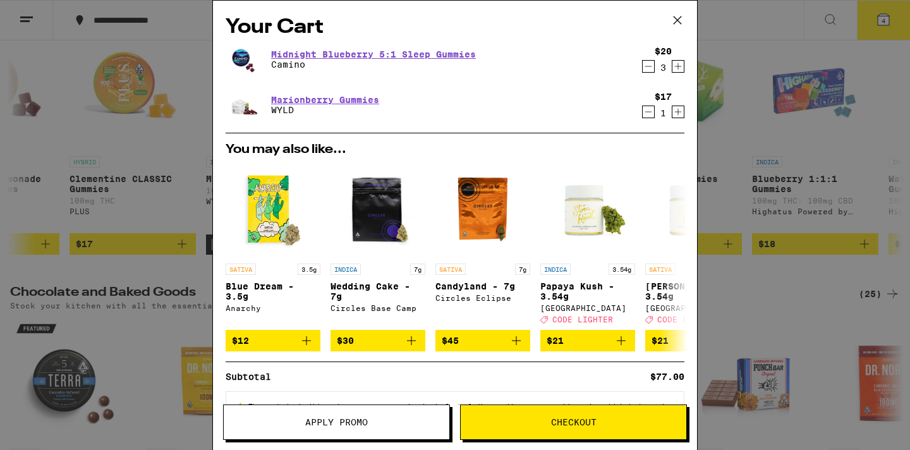
click at [380, 424] on span "Apply Promo" at bounding box center [337, 422] width 226 height 9
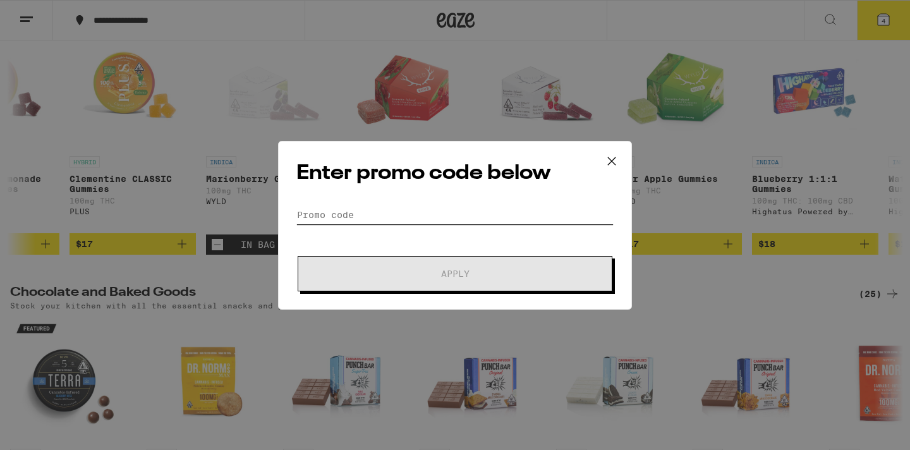
click at [394, 215] on input "Promo Code" at bounding box center [454, 214] width 317 height 19
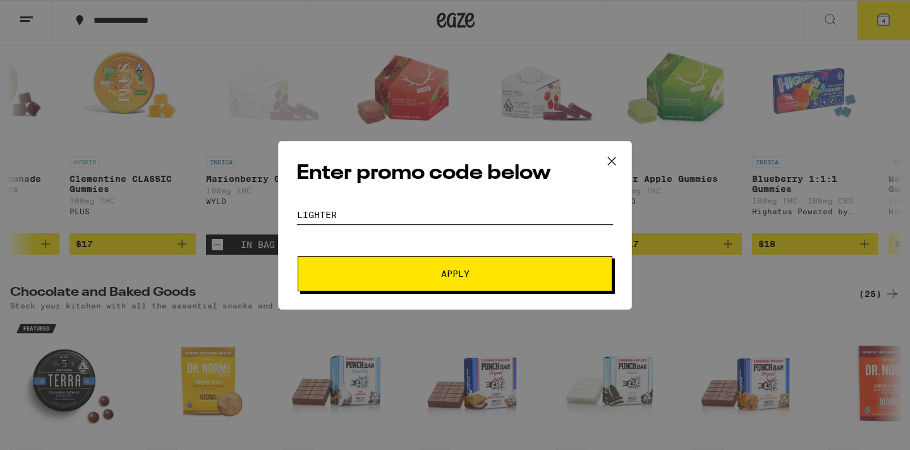
type input "lighter"
click at [410, 279] on button "Apply" at bounding box center [455, 273] width 315 height 35
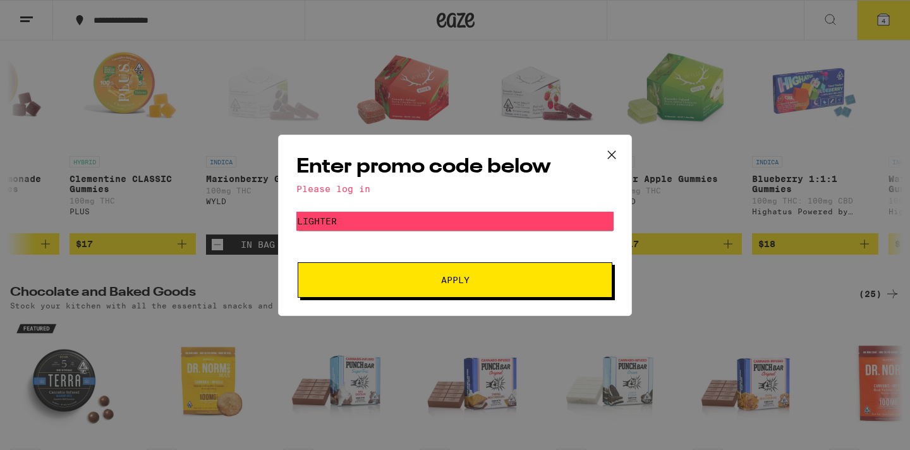
click at [406, 279] on span "Apply" at bounding box center [455, 280] width 228 height 9
click at [614, 149] on icon at bounding box center [611, 154] width 19 height 19
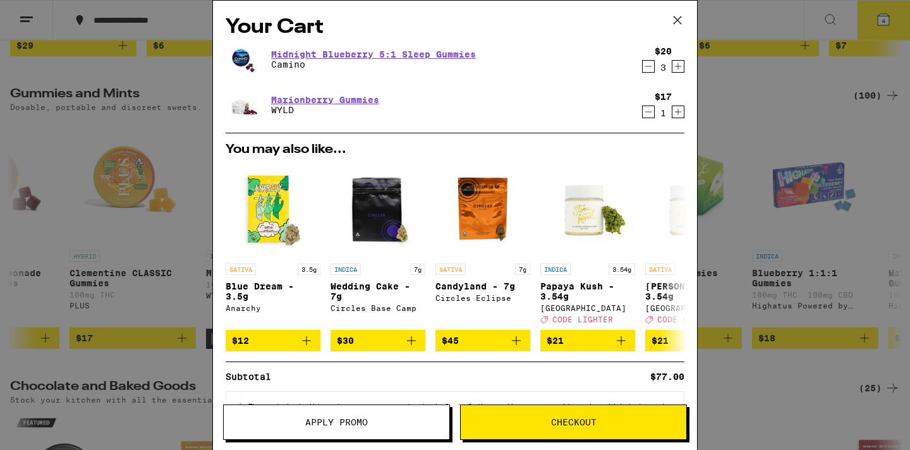
click at [542, 415] on button "Checkout" at bounding box center [573, 422] width 227 height 35
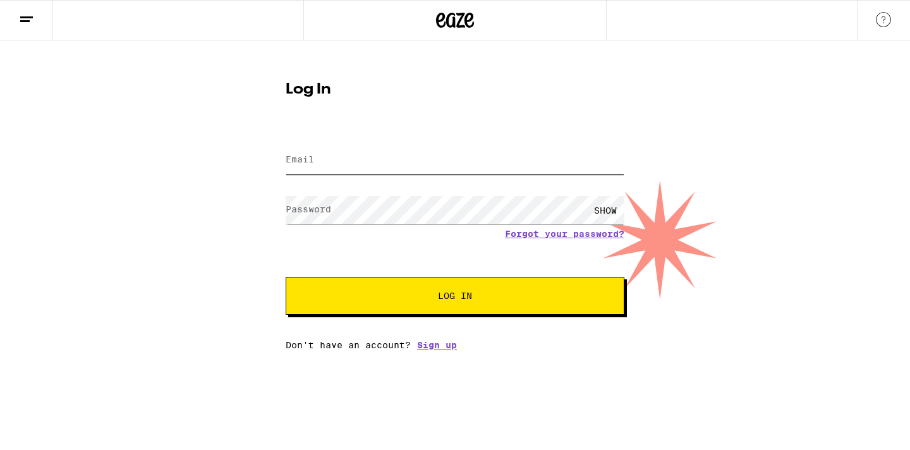
type input "devynlerner@gmail.com"
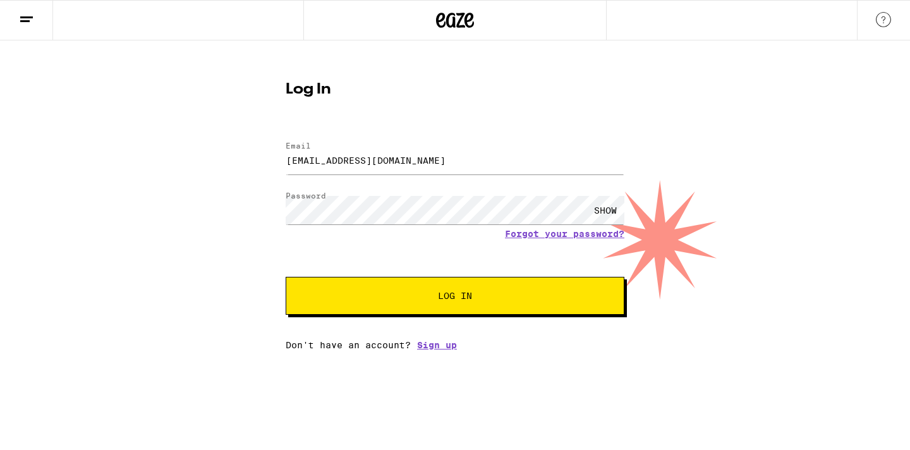
click at [396, 290] on button "Log In" at bounding box center [455, 296] width 339 height 38
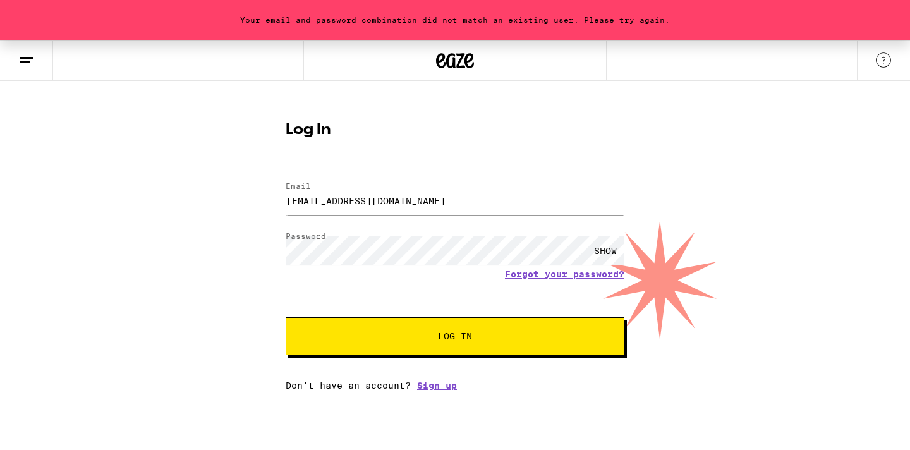
click at [602, 251] on div "SHOW" at bounding box center [606, 250] width 38 height 28
click at [387, 323] on button "Log In" at bounding box center [455, 336] width 339 height 38
click at [558, 278] on link "Forgot your password?" at bounding box center [564, 274] width 119 height 10
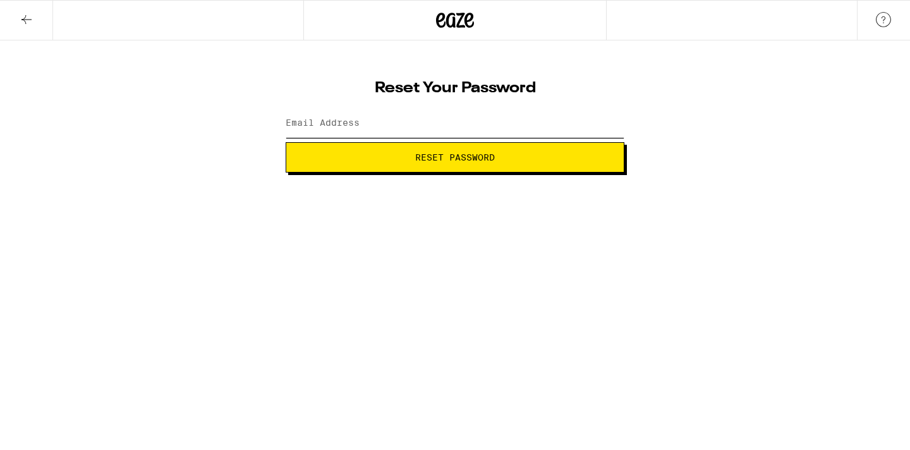
type input "devynlerner@gmail.com"
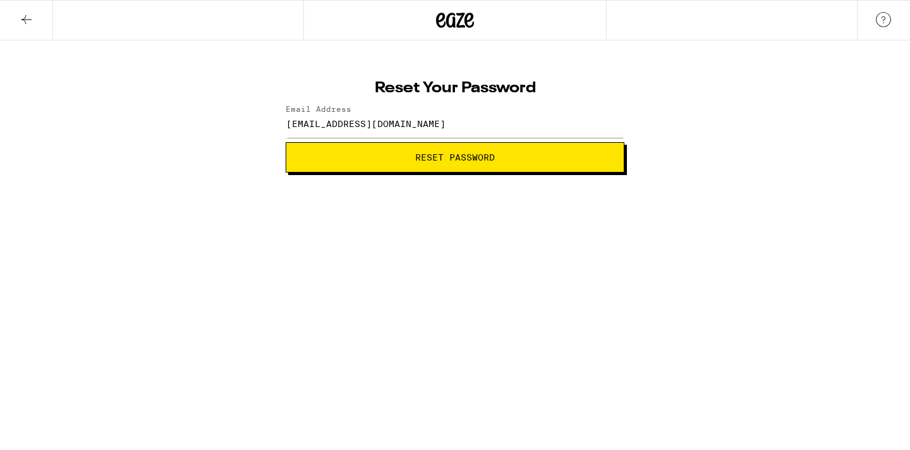
click at [425, 156] on span "Reset Password" at bounding box center [455, 157] width 80 height 9
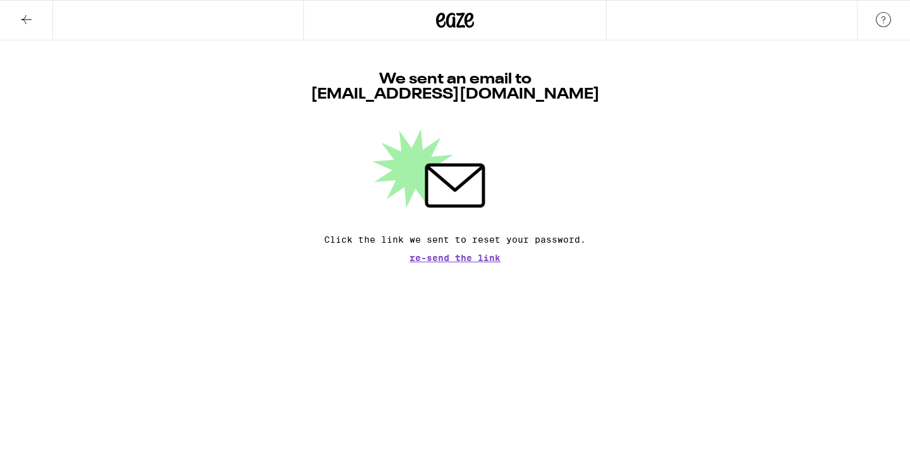
click at [456, 20] on icon at bounding box center [455, 20] width 38 height 23
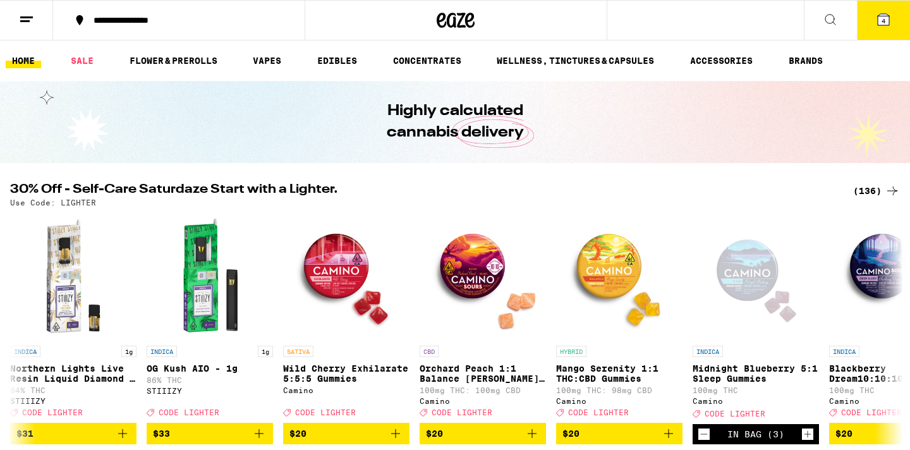
click at [888, 24] on icon at bounding box center [883, 19] width 11 height 11
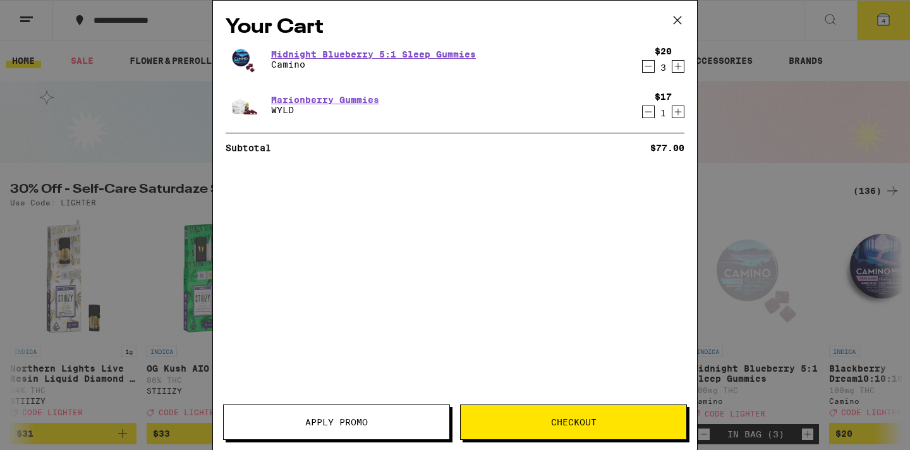
click at [555, 426] on span "Checkout" at bounding box center [574, 422] width 46 height 9
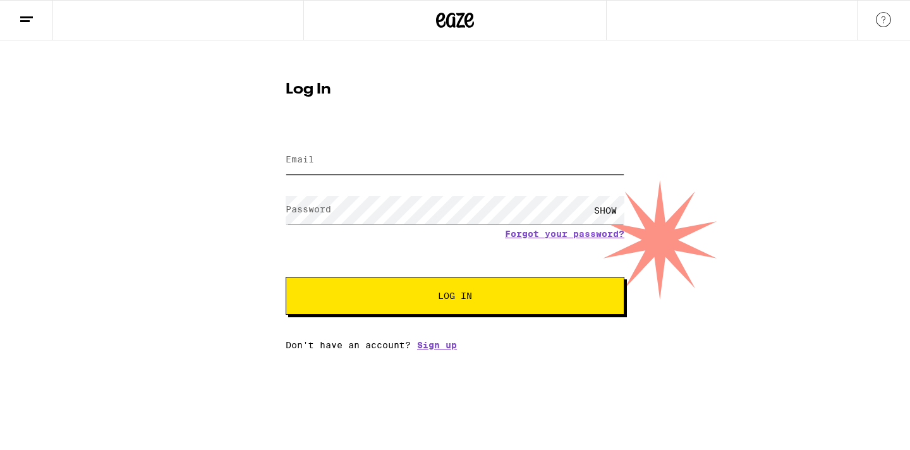
type input "devynlerner@gmail.com"
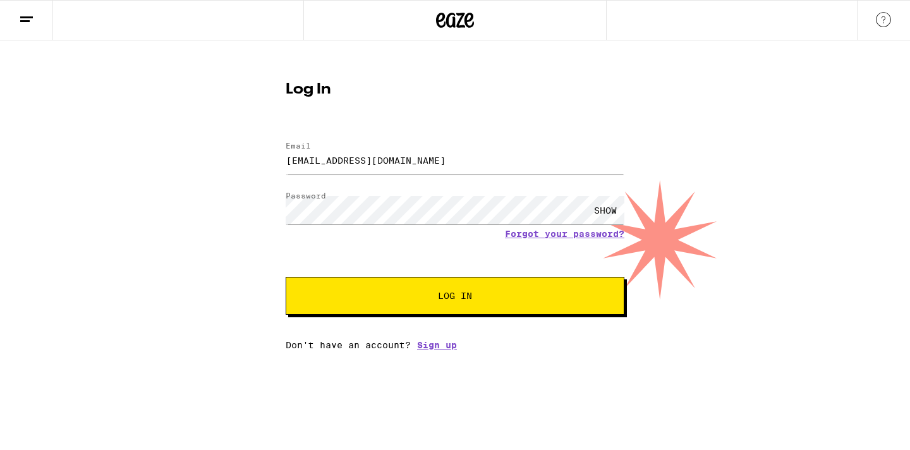
click at [380, 286] on button "Log In" at bounding box center [455, 296] width 339 height 38
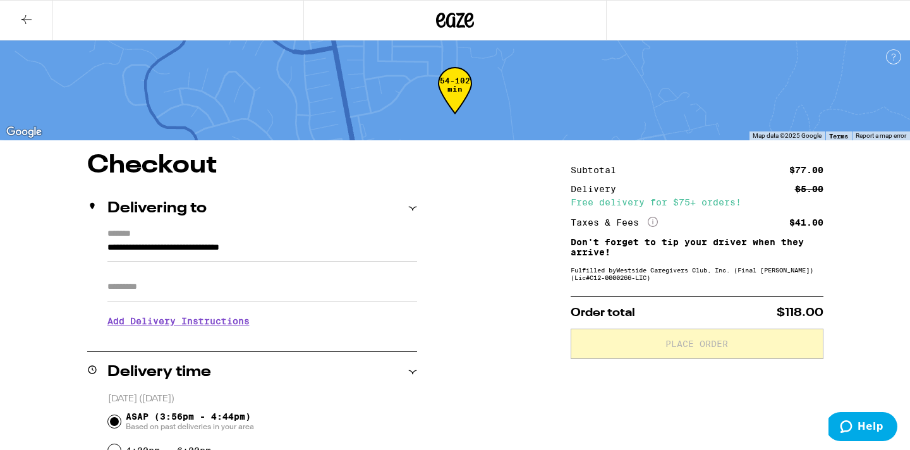
click at [453, 18] on icon at bounding box center [455, 20] width 19 height 15
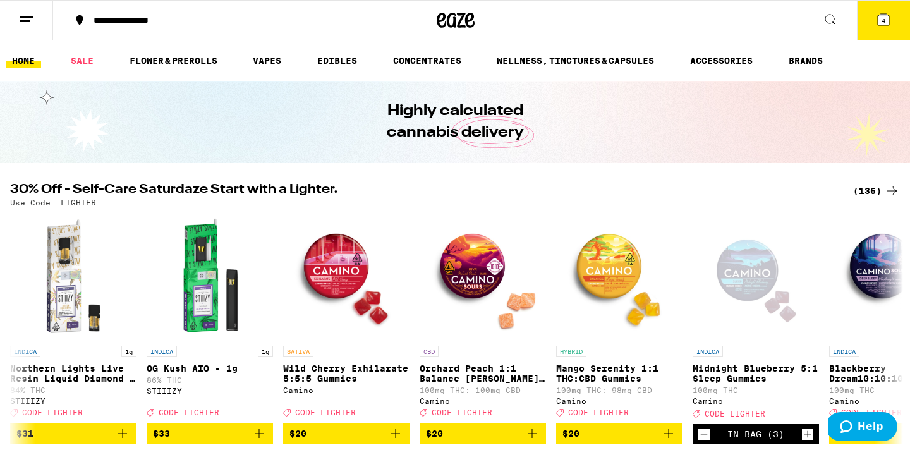
click at [882, 23] on span "4" at bounding box center [884, 21] width 4 height 8
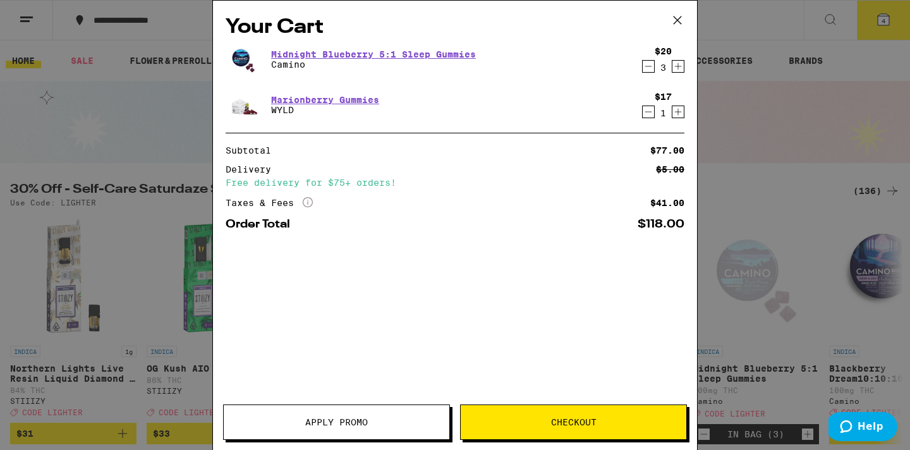
click at [370, 429] on button "Apply Promo" at bounding box center [336, 422] width 227 height 35
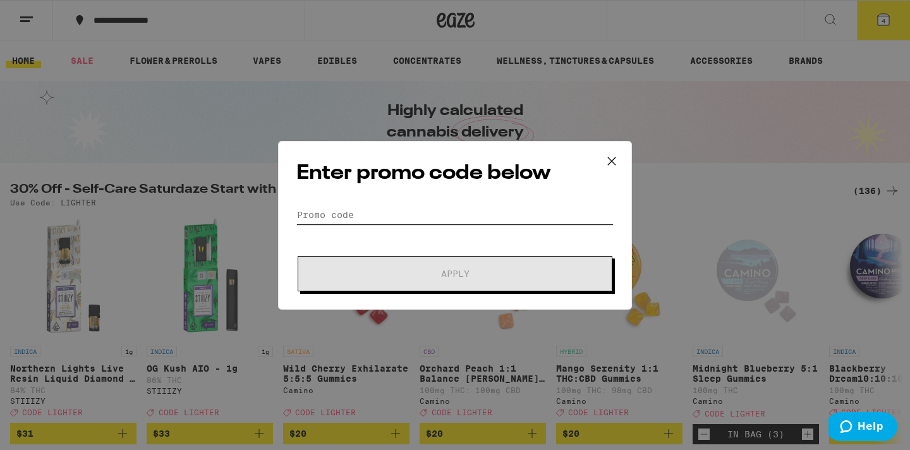
click at [366, 221] on input "Promo Code" at bounding box center [454, 214] width 317 height 19
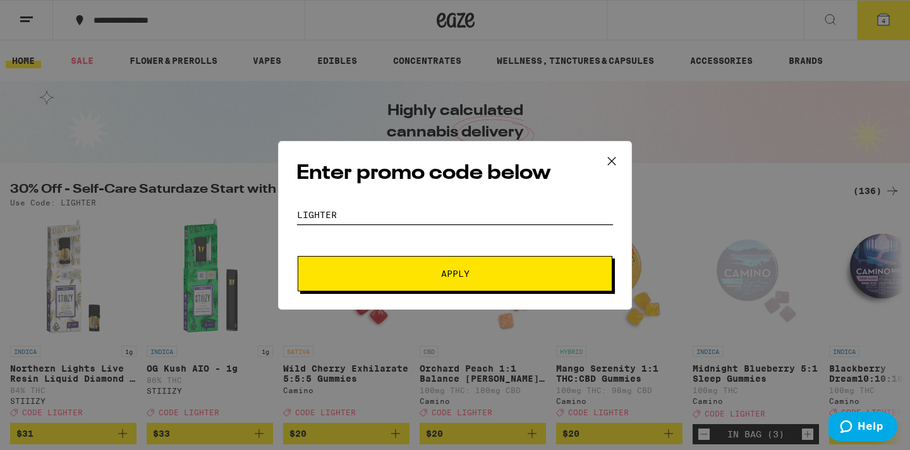
type input "lighter"
click at [399, 274] on span "Apply" at bounding box center [455, 273] width 228 height 9
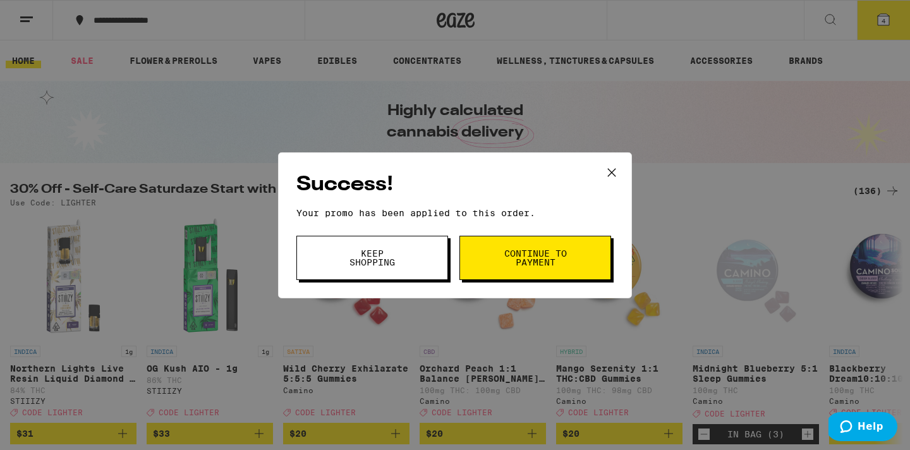
click at [525, 252] on span "Continue to payment" at bounding box center [535, 258] width 64 height 18
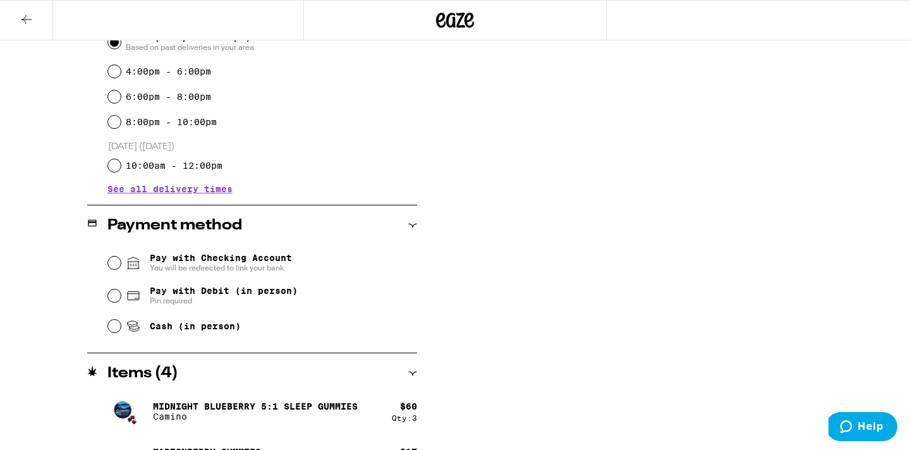
scroll to position [415, 0]
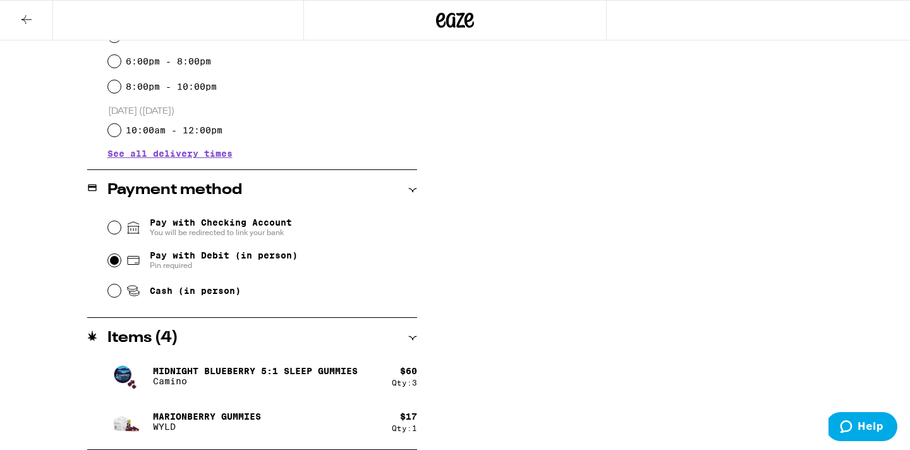
click at [112, 261] on input "Pay with Debit (in person) Pin required" at bounding box center [114, 260] width 13 height 13
radio input "true"
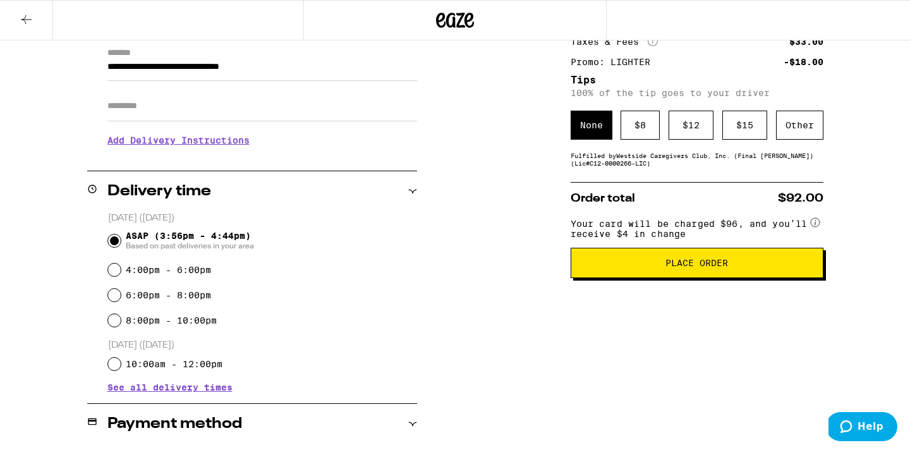
scroll to position [178, 0]
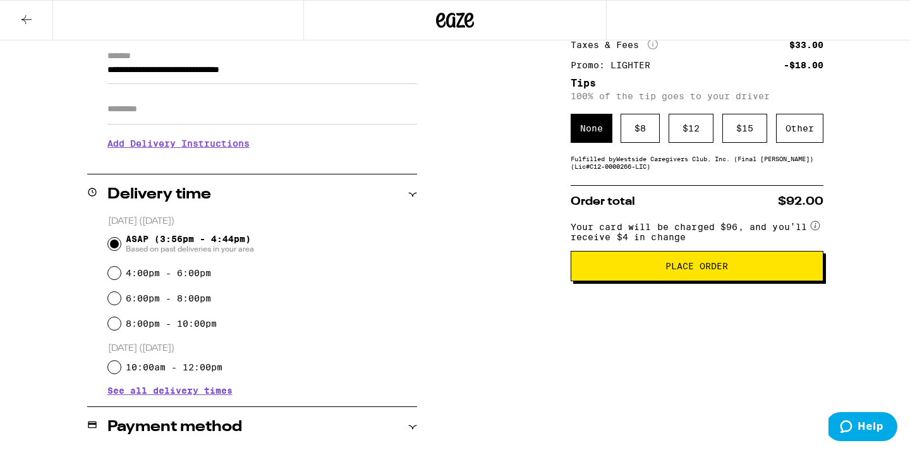
click at [627, 271] on span "Place Order" at bounding box center [697, 266] width 231 height 9
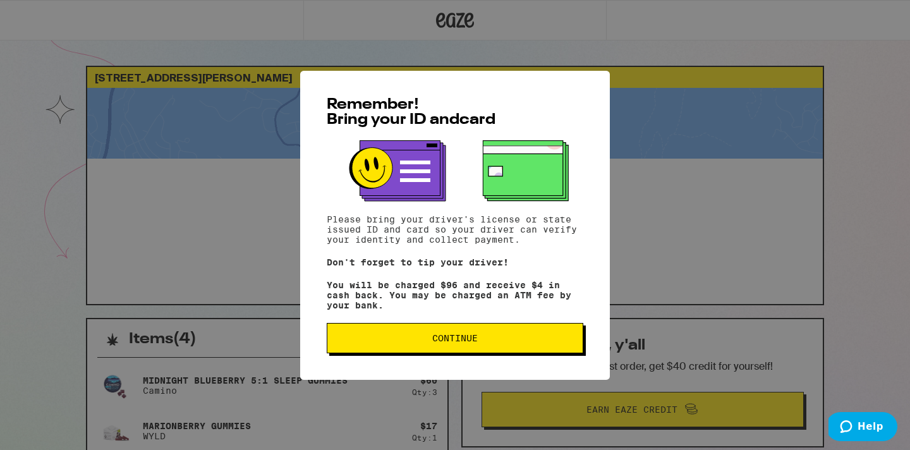
click at [491, 341] on span "Continue" at bounding box center [455, 338] width 235 height 9
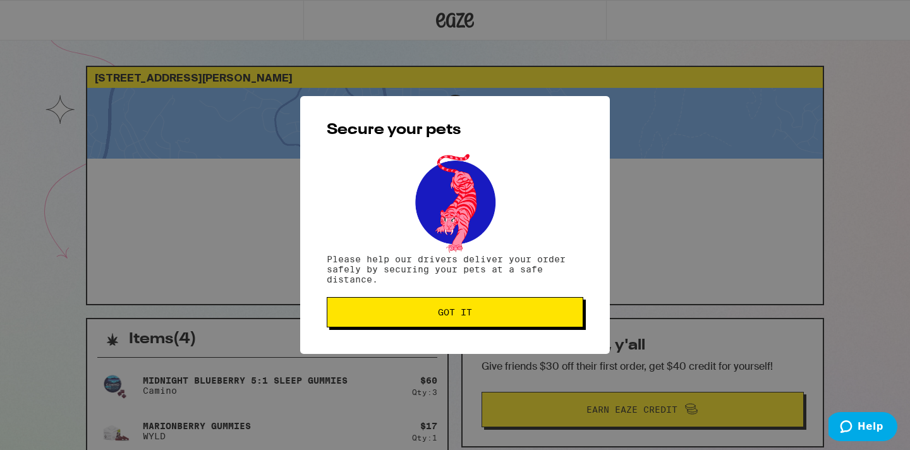
click at [453, 323] on button "Got it" at bounding box center [455, 312] width 257 height 30
